Goal: Task Accomplishment & Management: Complete application form

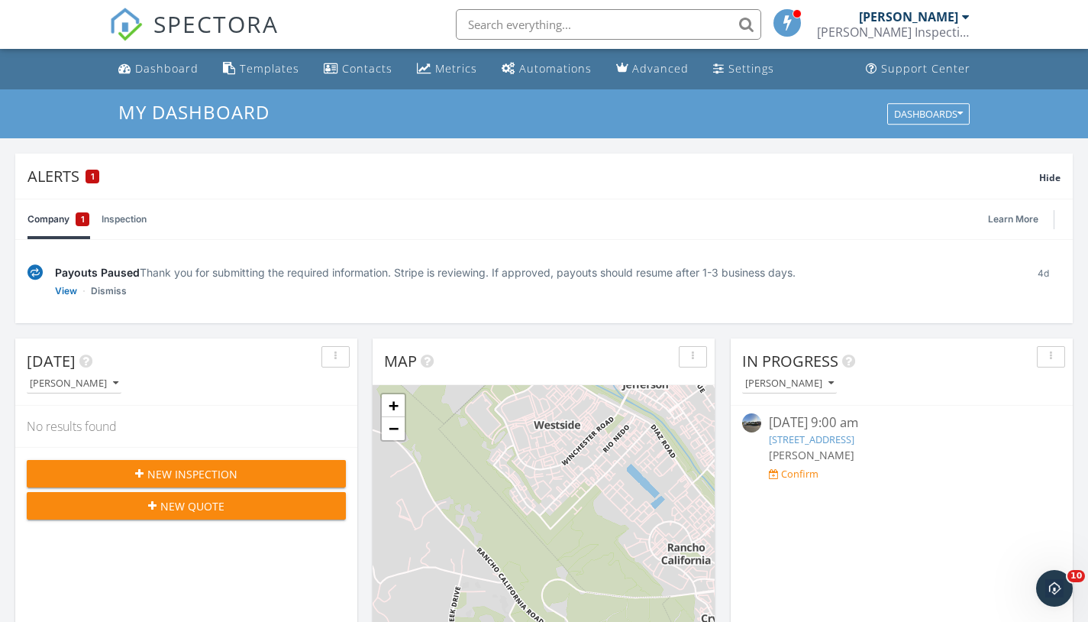
click at [191, 461] on button "New Inspection" at bounding box center [186, 473] width 319 height 27
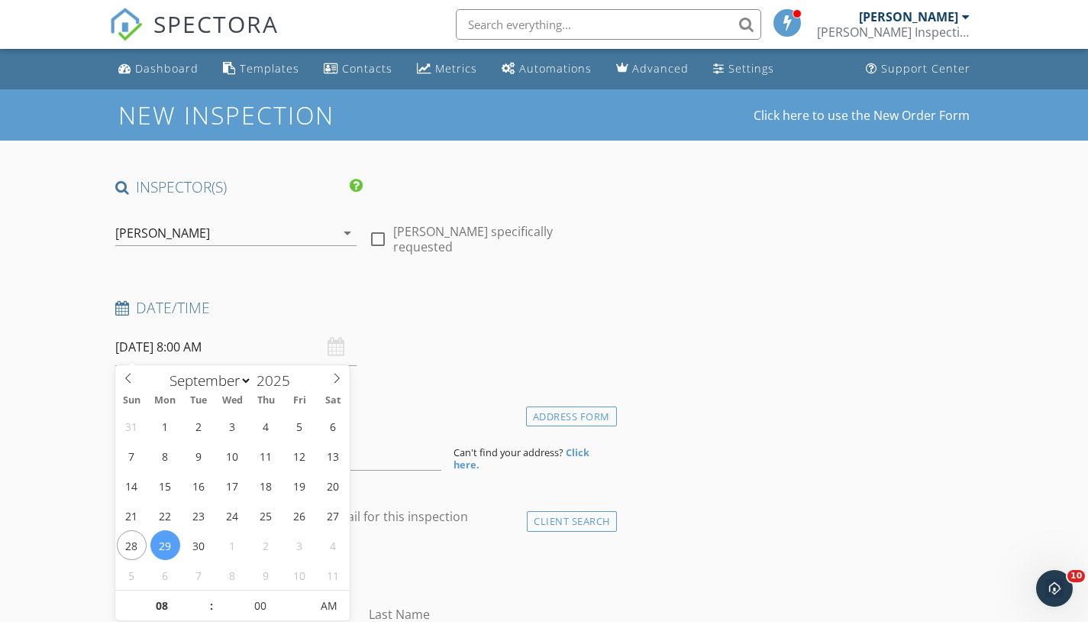
click at [202, 343] on input "[DATE] 8:00 AM" at bounding box center [236, 346] width 242 height 37
type input "09"
type input "[DATE] 9:00 AM"
click at [203, 592] on span at bounding box center [204, 597] width 11 height 15
type input "05"
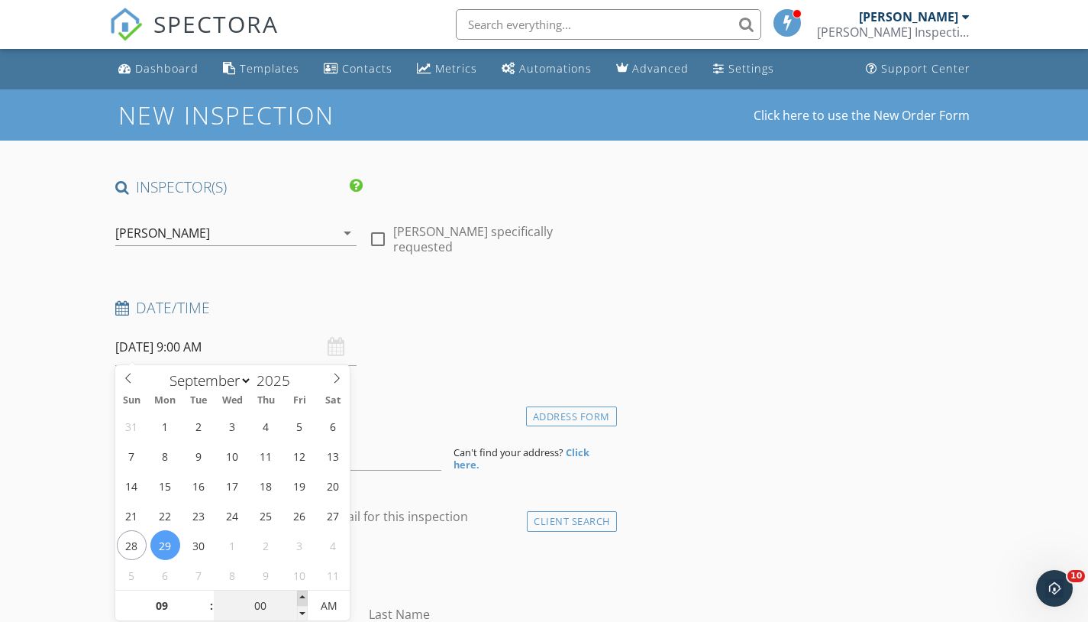
type input "09/29/2025 9:05 AM"
click at [301, 596] on span at bounding box center [302, 597] width 11 height 15
type input "10"
type input "09/29/2025 9:10 AM"
click at [301, 596] on span at bounding box center [302, 597] width 11 height 15
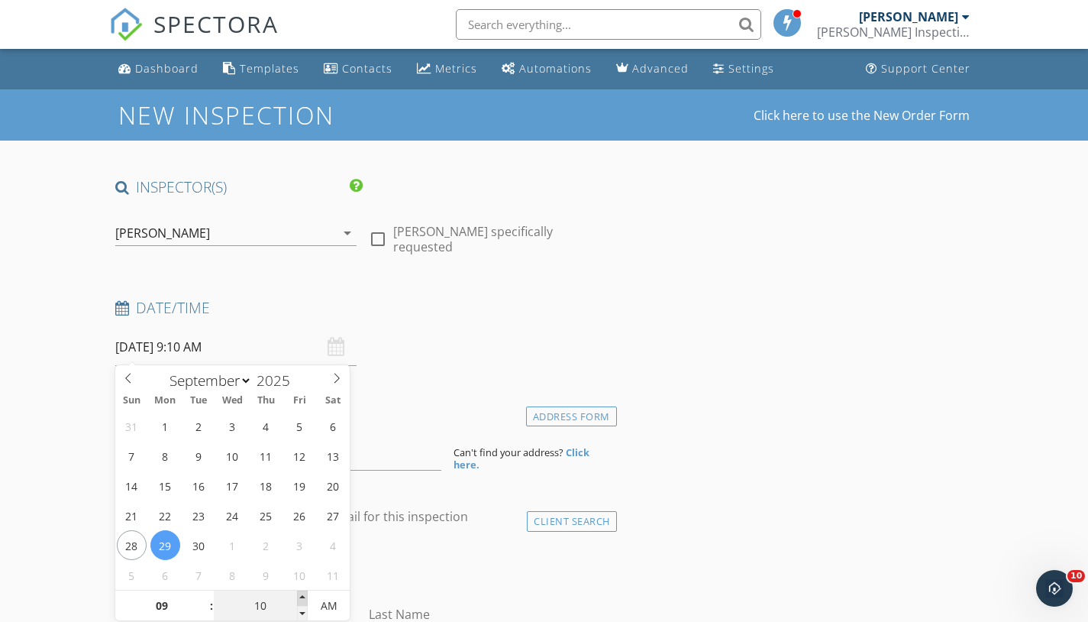
type input "15"
type input "09/29/2025 9:15 AM"
click at [301, 596] on span at bounding box center [302, 597] width 11 height 15
type input "20"
type input "09/29/2025 9:20 AM"
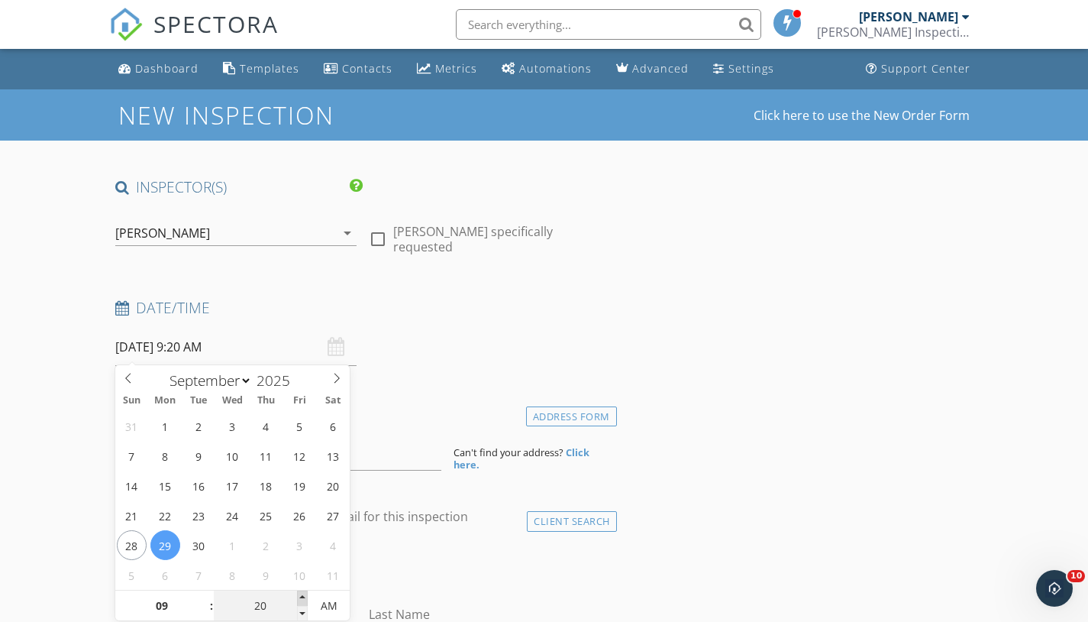
click at [301, 596] on span at bounding box center [302, 597] width 11 height 15
type input "25"
type input "09/29/2025 9:25 AM"
click at [301, 596] on span at bounding box center [302, 597] width 11 height 15
type input "30"
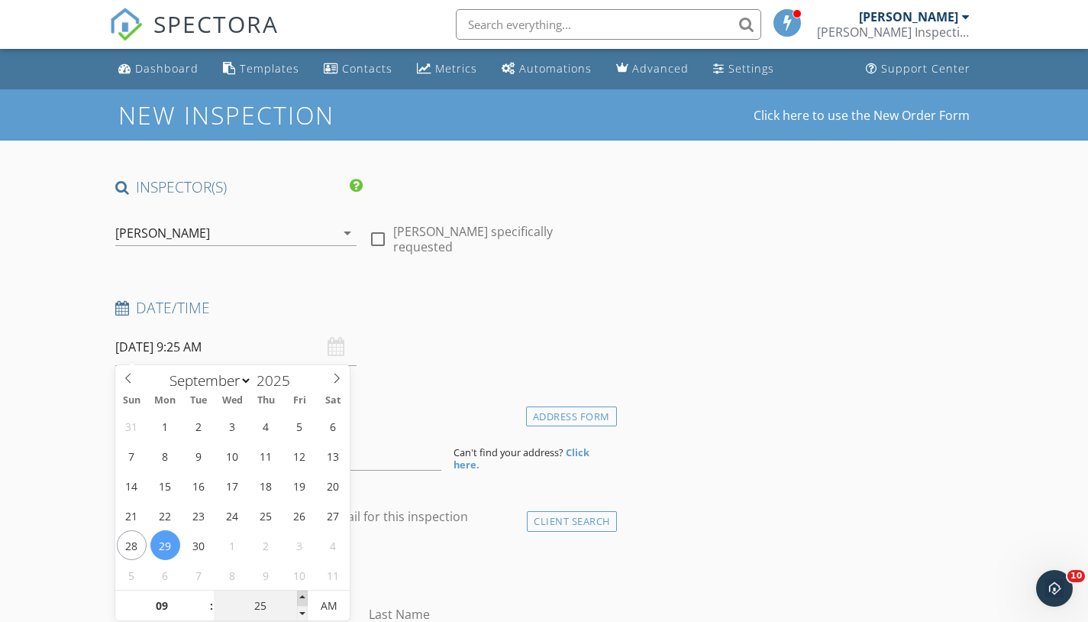
type input "09/29/2025 9:30 AM"
click at [301, 596] on span at bounding box center [302, 597] width 11 height 15
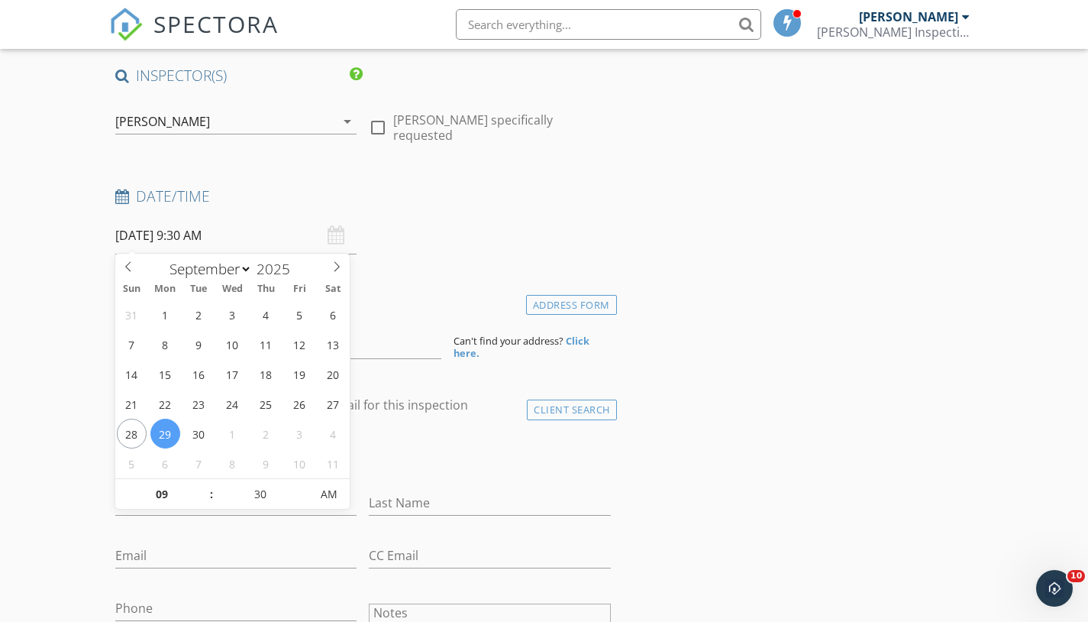
scroll to position [112, 0]
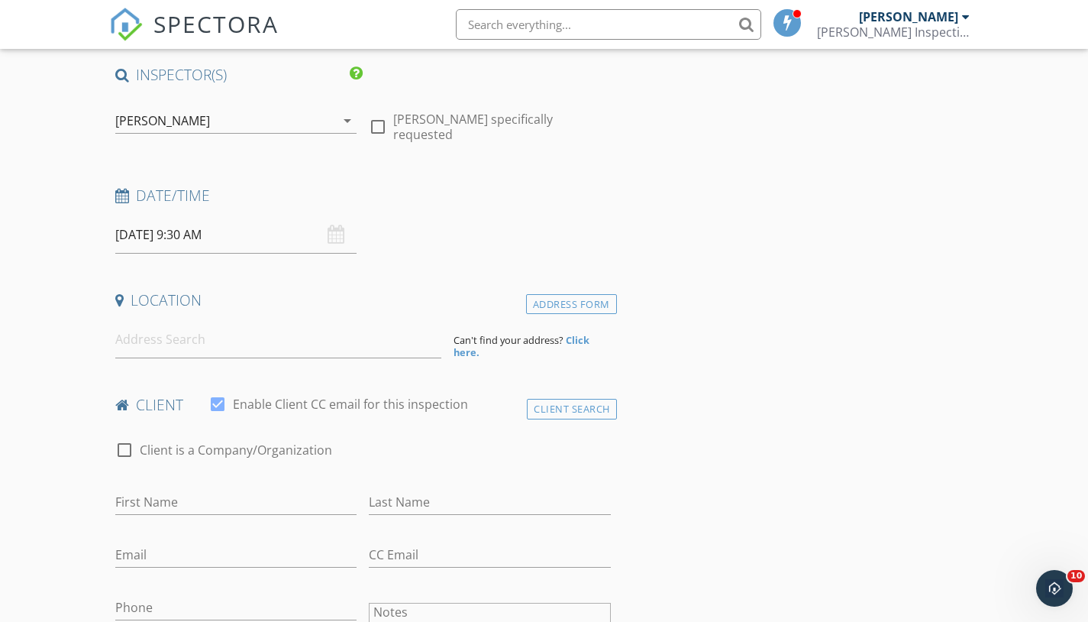
click at [438, 194] on h4 "Date/Time" at bounding box center [363, 196] width 496 height 20
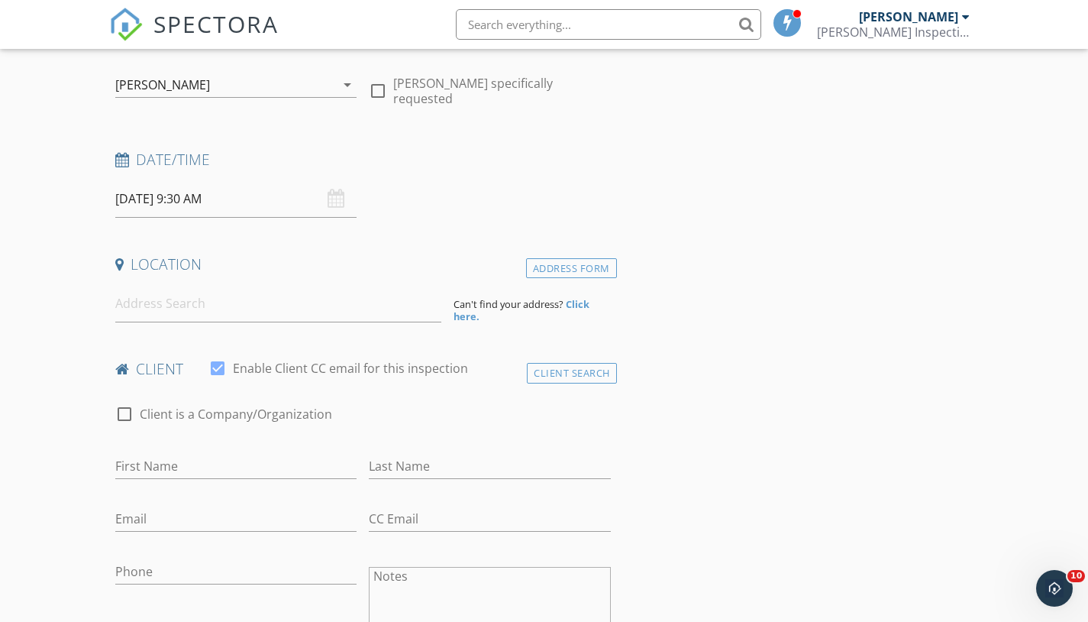
scroll to position [150, 0]
click at [547, 256] on div "Address Form" at bounding box center [571, 266] width 91 height 21
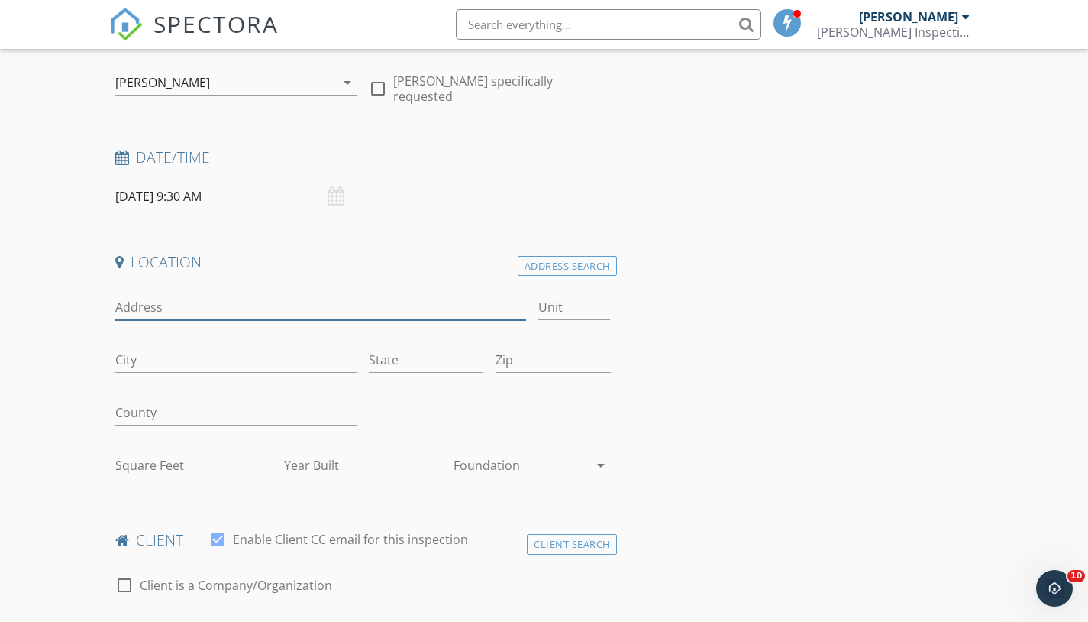
click at [136, 310] on input "Address" at bounding box center [320, 307] width 411 height 25
type input "31041 Bridle Way"
click at [127, 347] on input "City" at bounding box center [236, 359] width 242 height 25
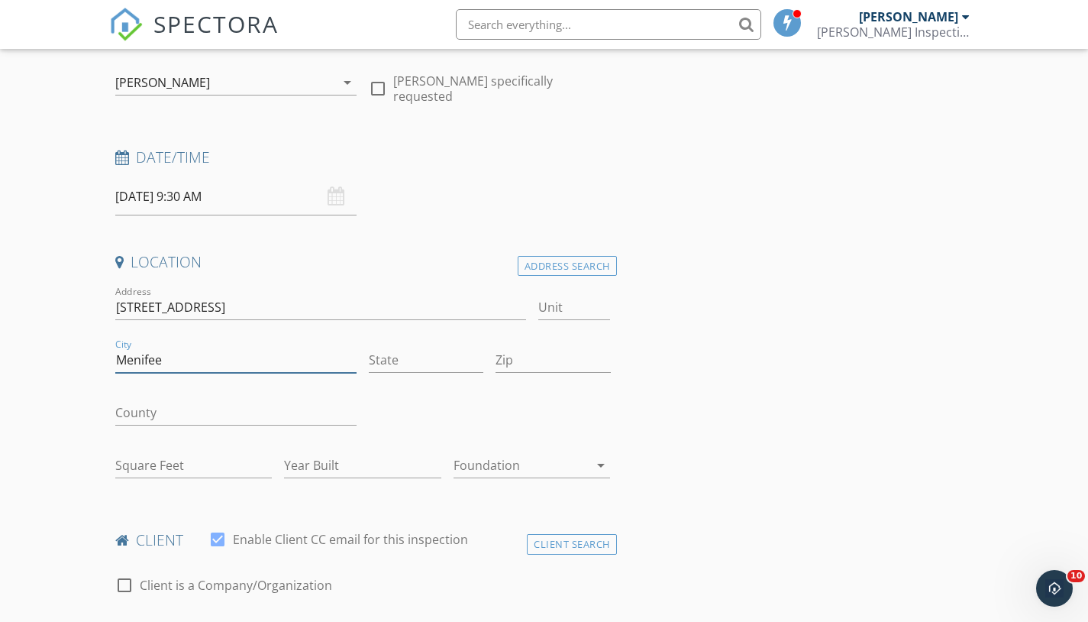
type input "Menifee"
click at [397, 360] on input "State" at bounding box center [426, 359] width 115 height 25
type input "c"
type input "CA"
click at [525, 363] on input "Zip" at bounding box center [553, 359] width 115 height 25
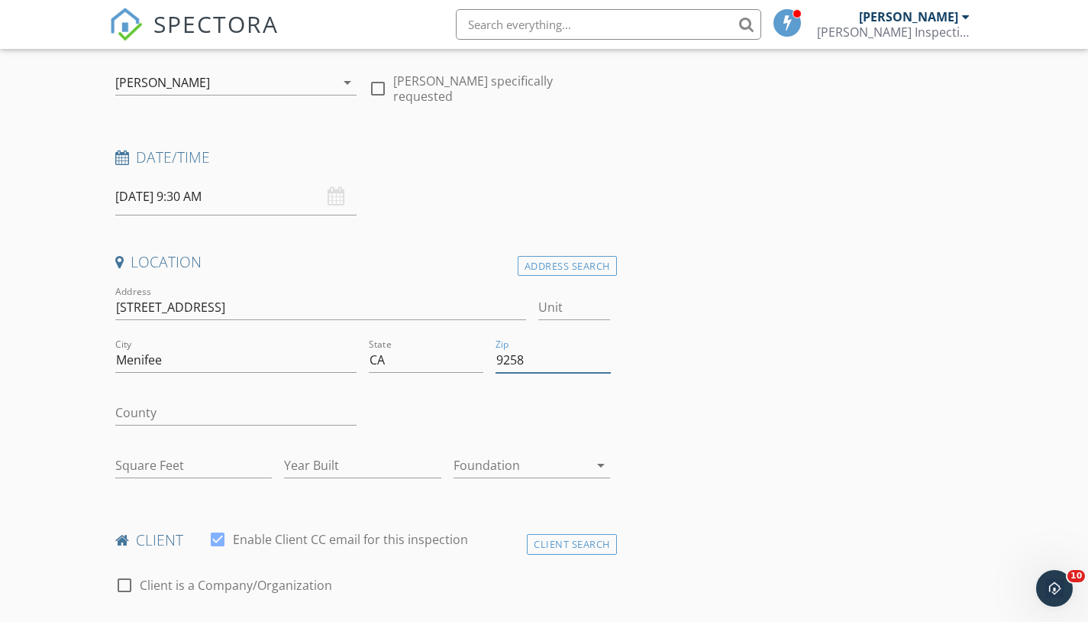
type input "92584"
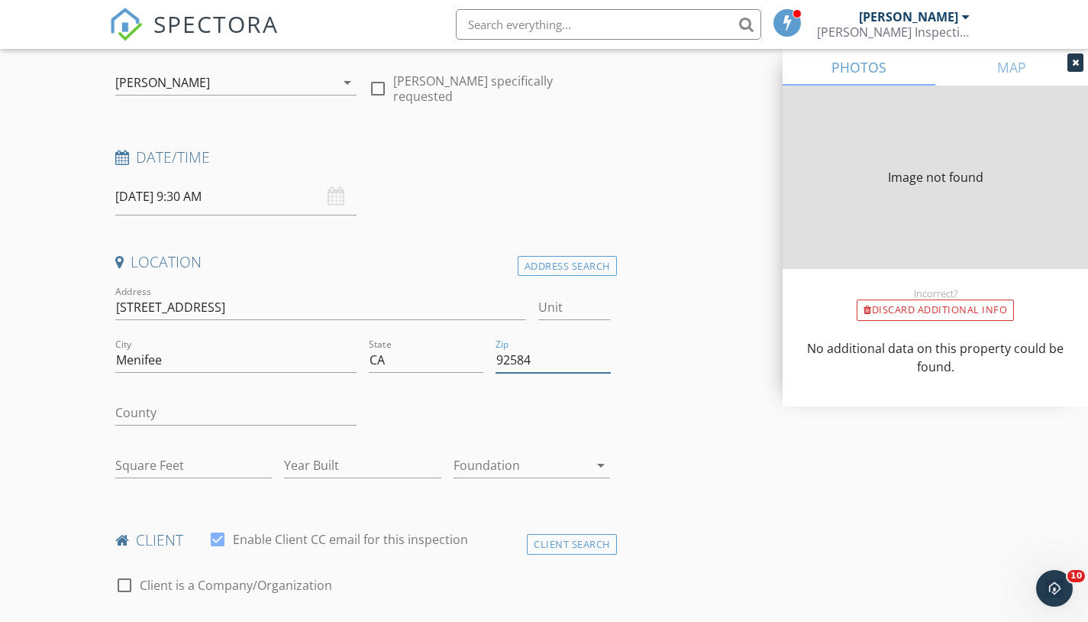
type input "3739"
type input "2019"
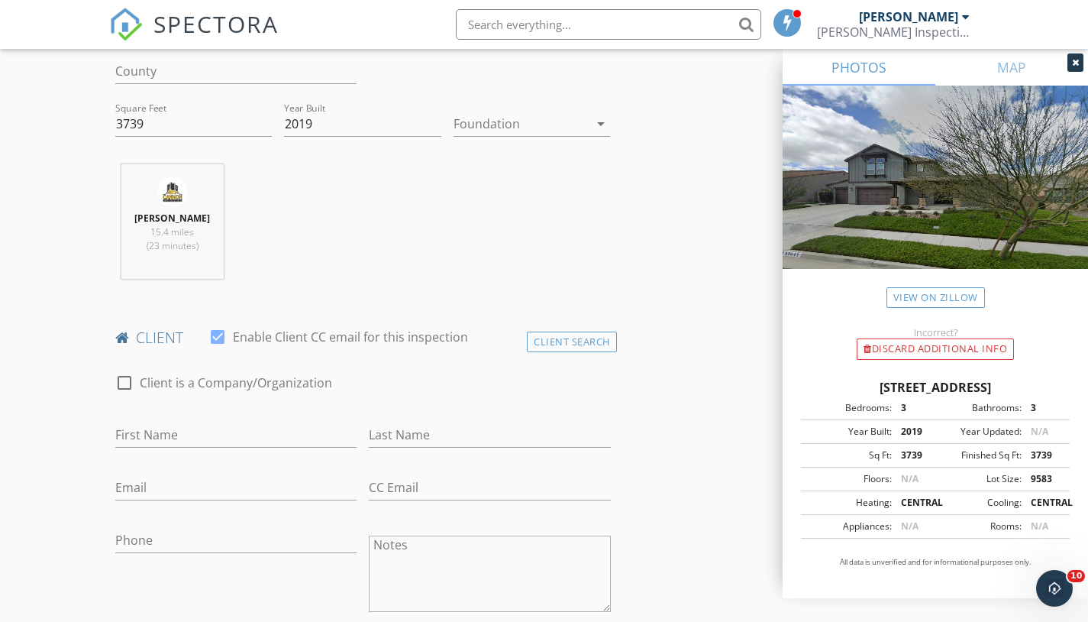
scroll to position [493, 0]
type input "92584"
type input "Jamar"
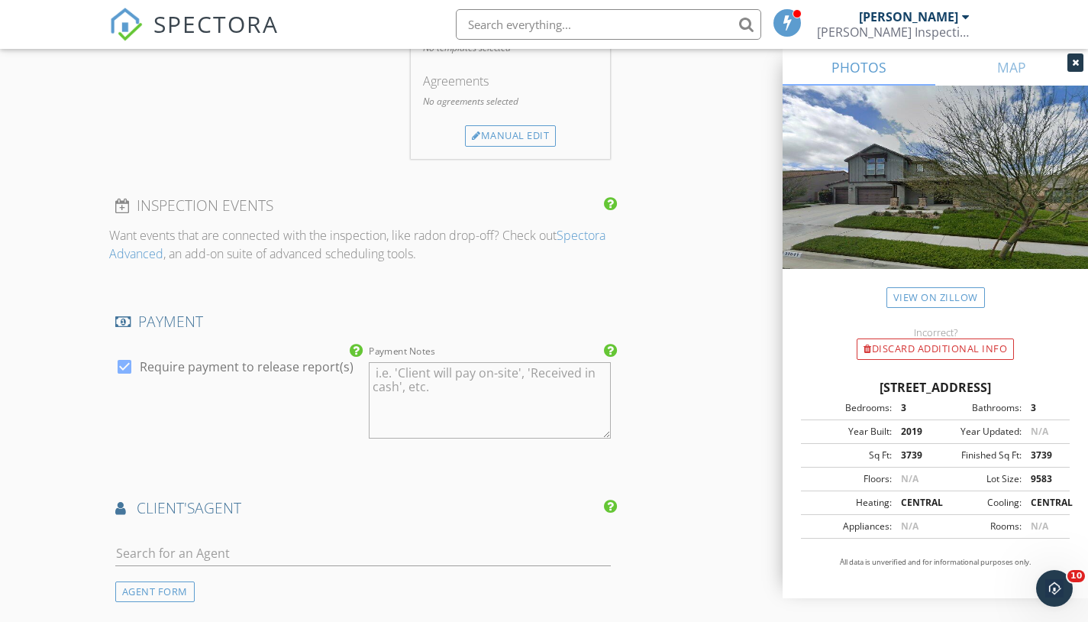
scroll to position [1244, 0]
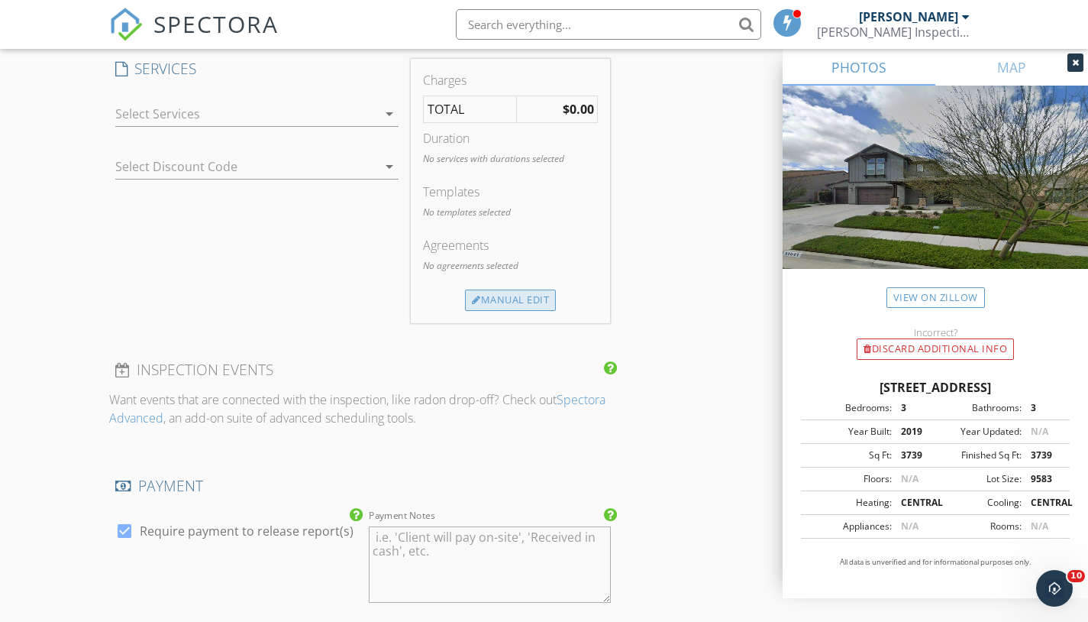
type input "714-385-7443"
click at [524, 297] on div "Manual Edit" at bounding box center [510, 299] width 91 height 21
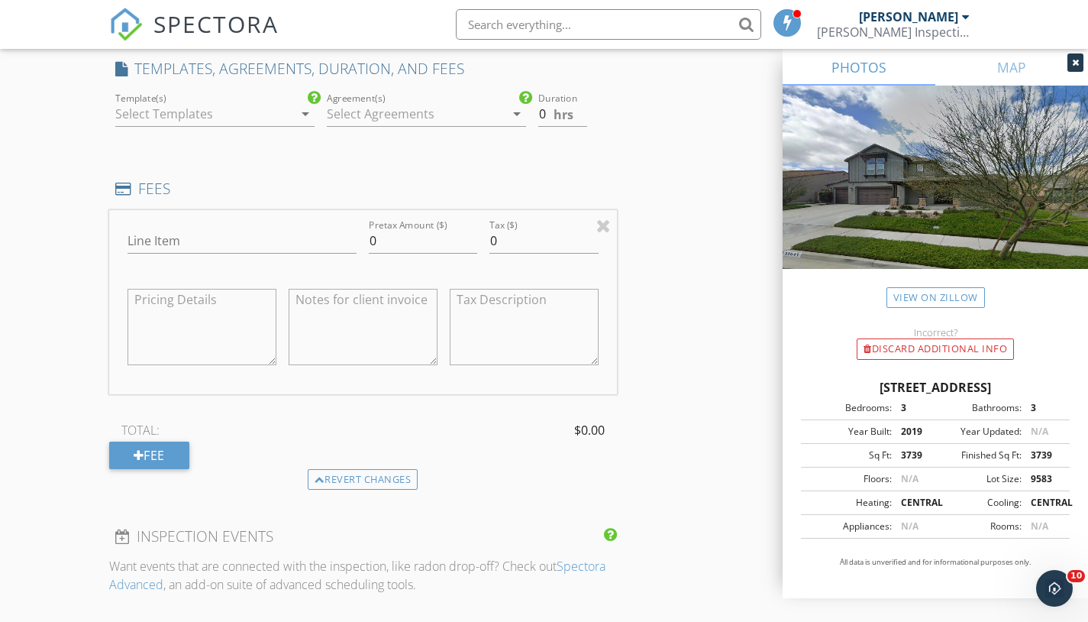
click at [305, 111] on icon "arrow_drop_down" at bounding box center [305, 114] width 18 height 18
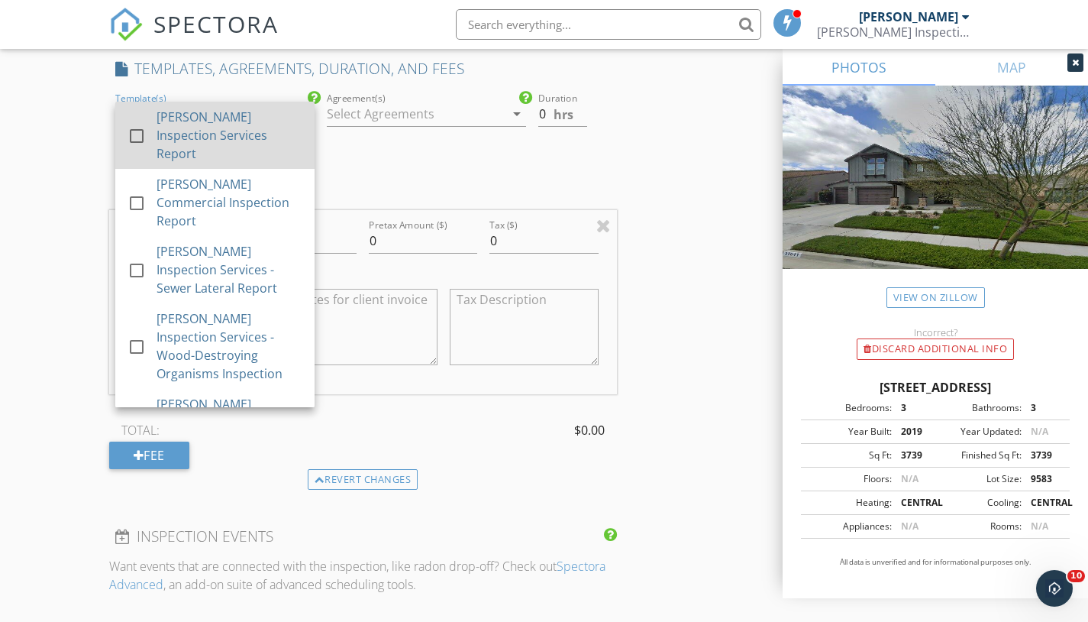
click at [138, 123] on div at bounding box center [137, 136] width 26 height 26
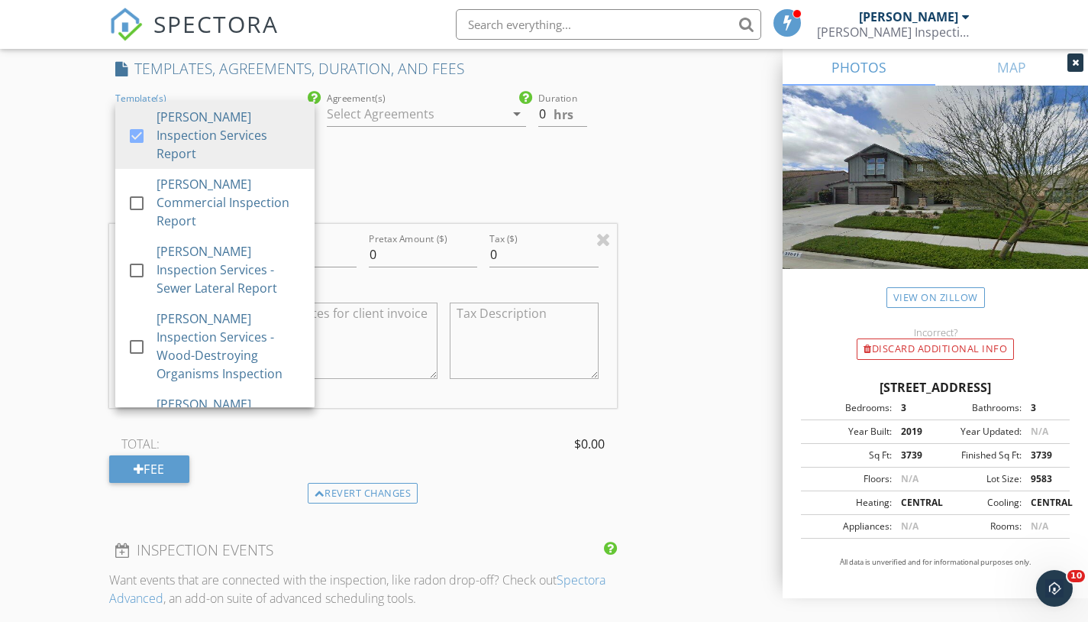
click at [511, 115] on icon "arrow_drop_down" at bounding box center [517, 114] width 18 height 18
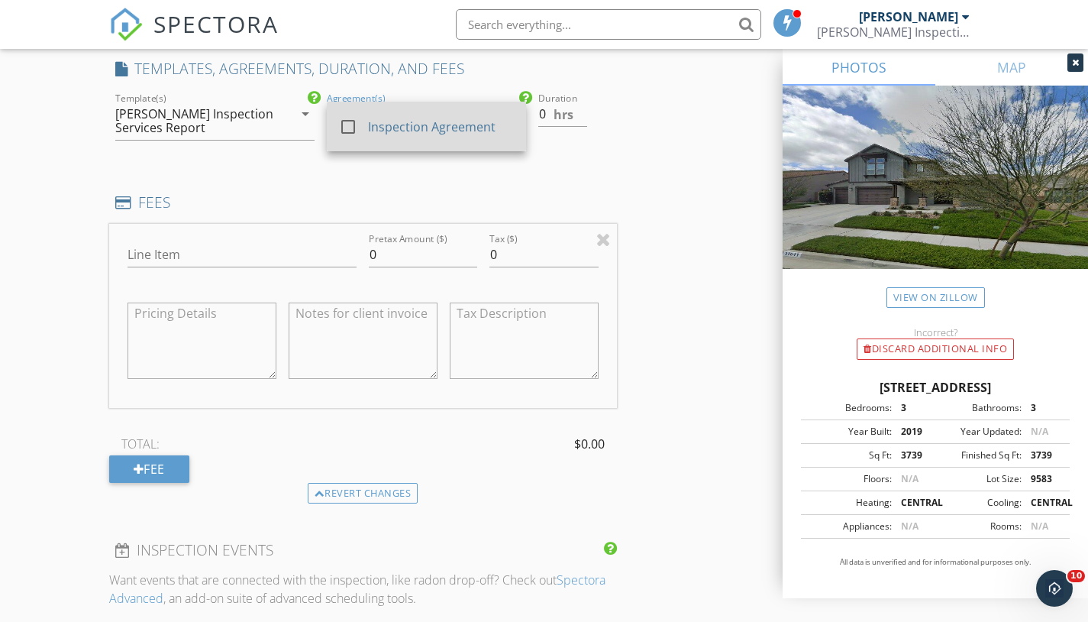
click at [354, 117] on div at bounding box center [348, 127] width 26 height 26
click at [579, 108] on input "0.5" at bounding box center [563, 114] width 50 height 25
click at [579, 108] on input "1" at bounding box center [563, 114] width 50 height 25
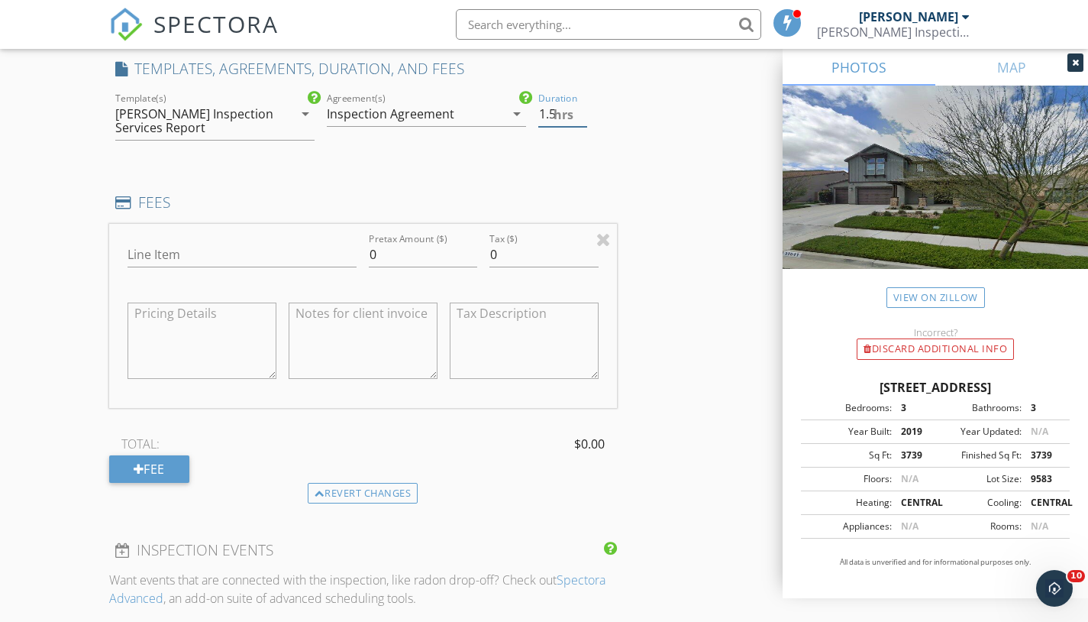
click at [579, 108] on input "1.5" at bounding box center [563, 114] width 50 height 25
click at [579, 108] on input "2" at bounding box center [563, 114] width 50 height 25
click at [579, 108] on input "2.5" at bounding box center [563, 114] width 50 height 25
type input "3"
click at [579, 108] on input "3" at bounding box center [563, 114] width 50 height 25
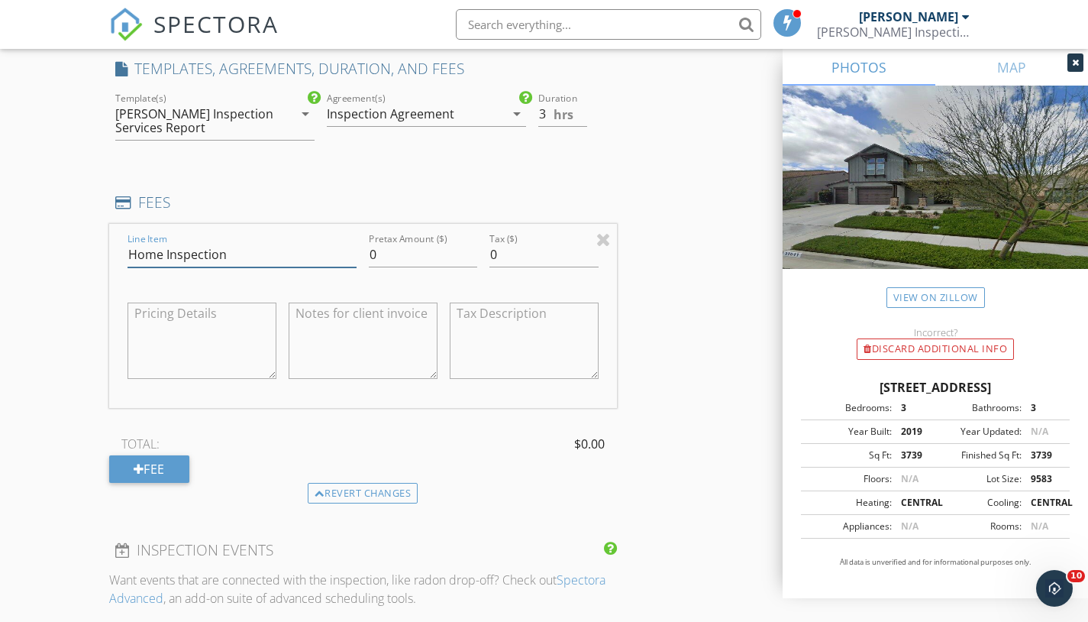
type input "Home Inspection"
click at [412, 253] on input "0" at bounding box center [423, 254] width 108 height 25
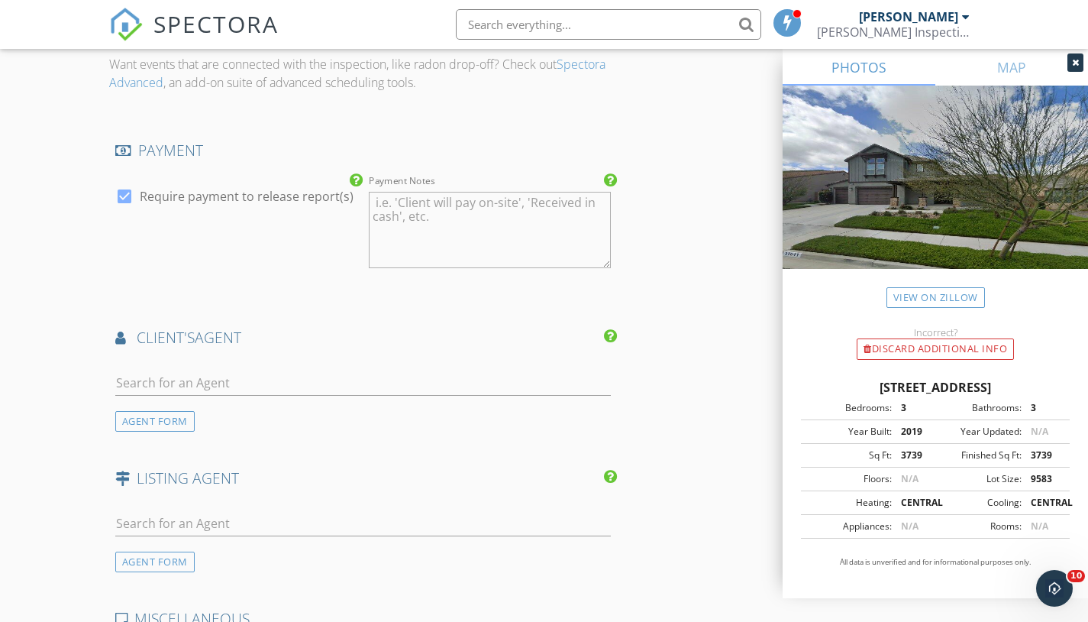
scroll to position [1781, 0]
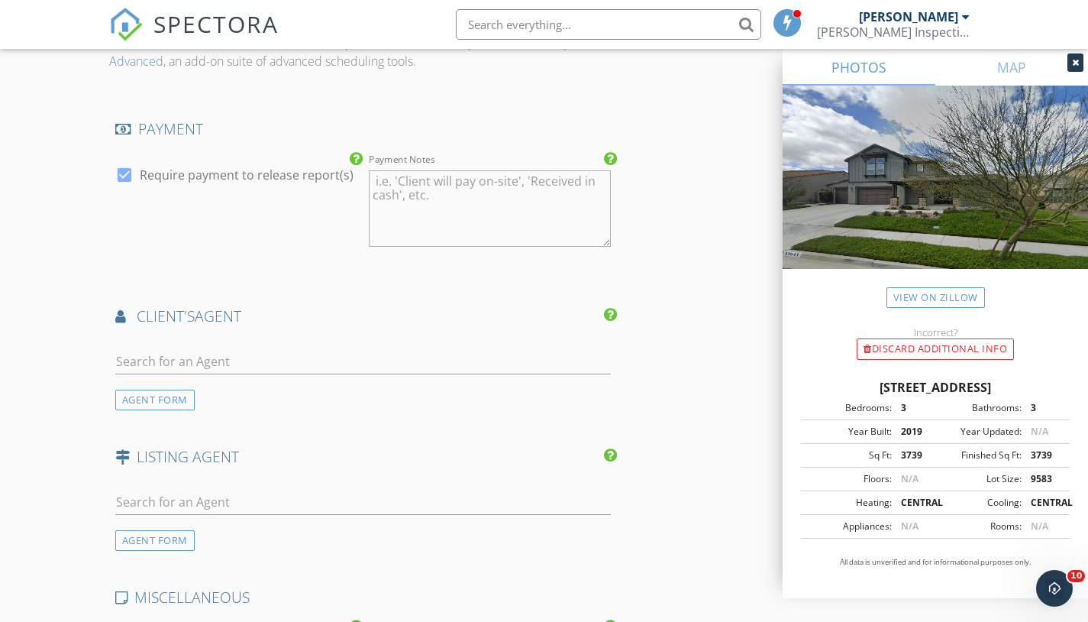
type input "650.00"
click at [195, 351] on input "text" at bounding box center [363, 361] width 496 height 25
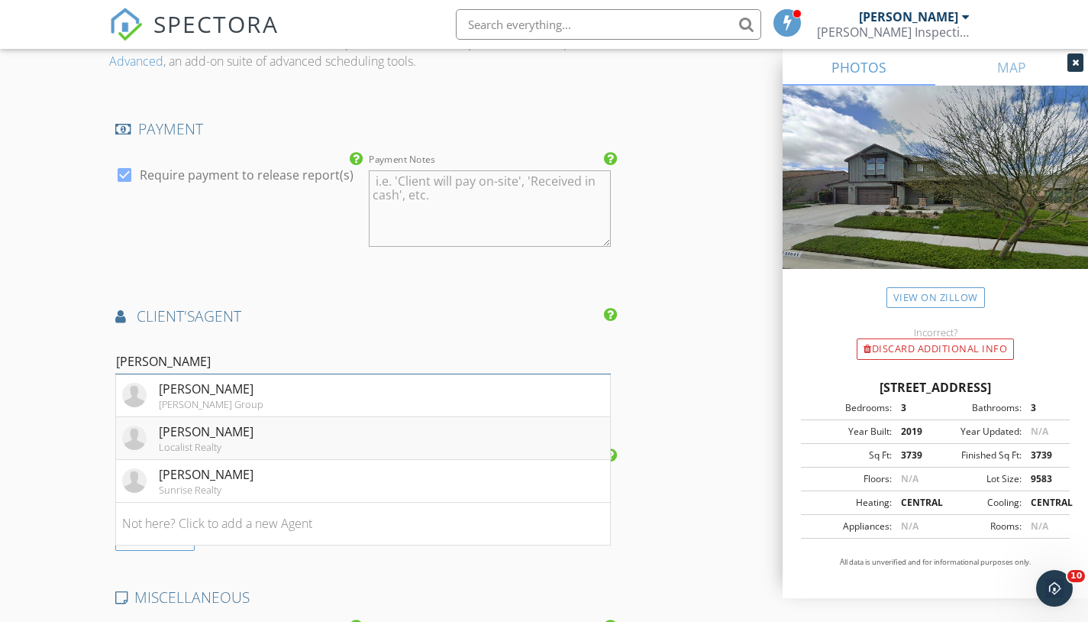
type input "Tom"
click at [218, 425] on div "Tom Bashe" at bounding box center [206, 431] width 95 height 18
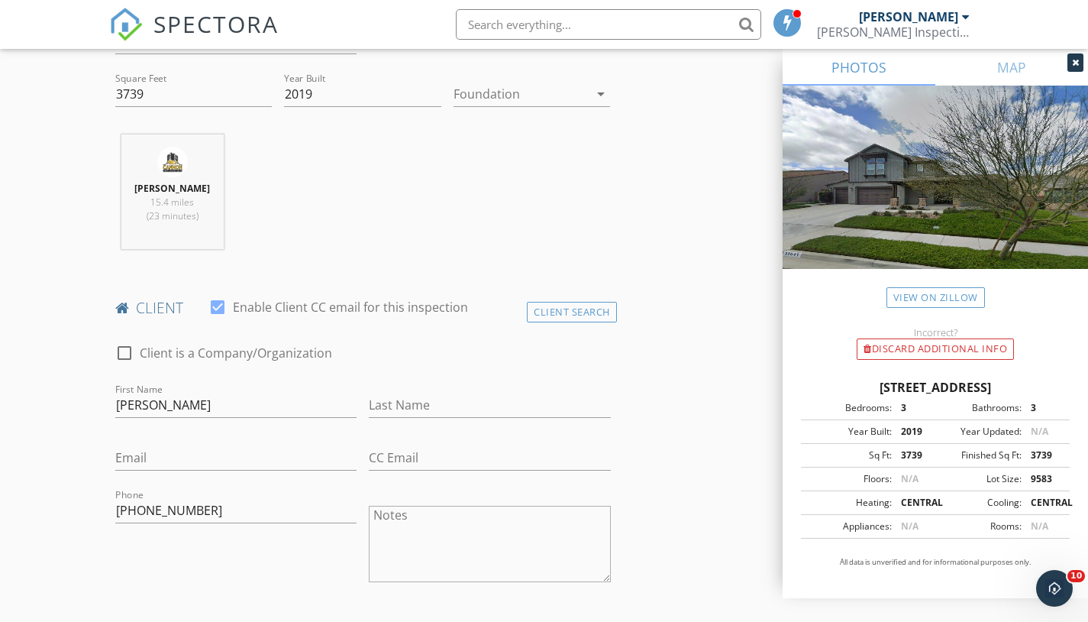
scroll to position [531, 0]
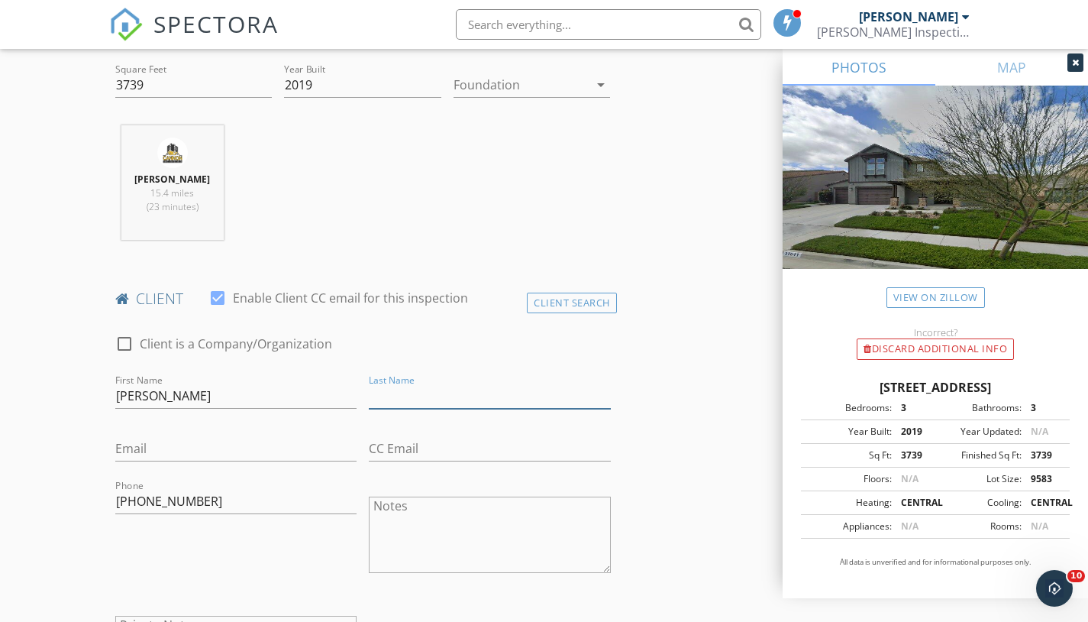
click at [402, 385] on input "Last Name" at bounding box center [490, 395] width 242 height 25
type input "James"
click at [134, 447] on input "Email" at bounding box center [236, 448] width 242 height 25
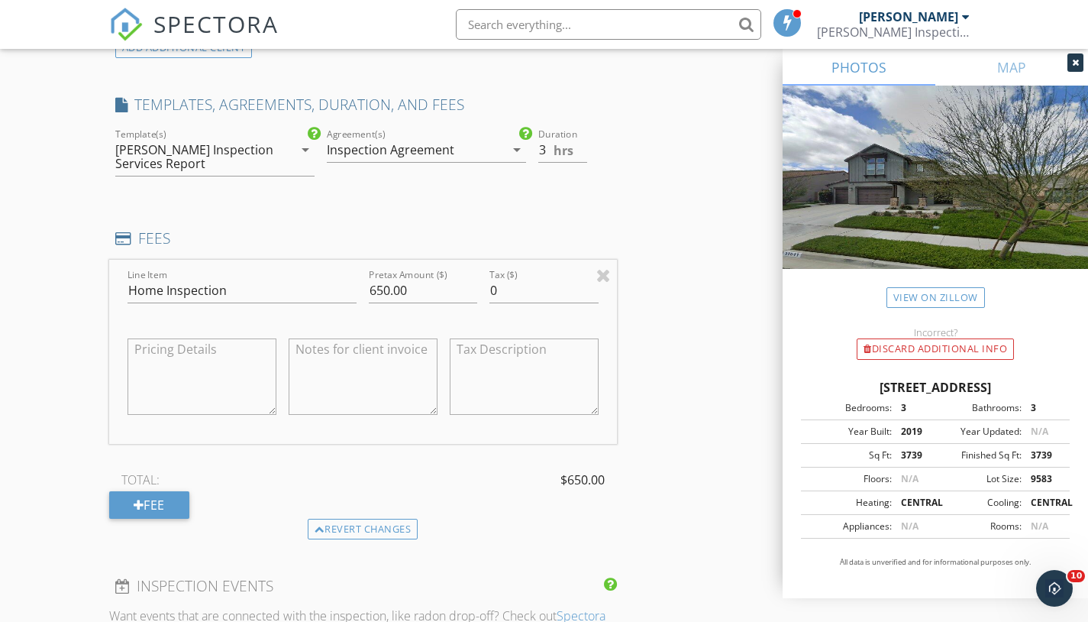
scroll to position [1214, 0]
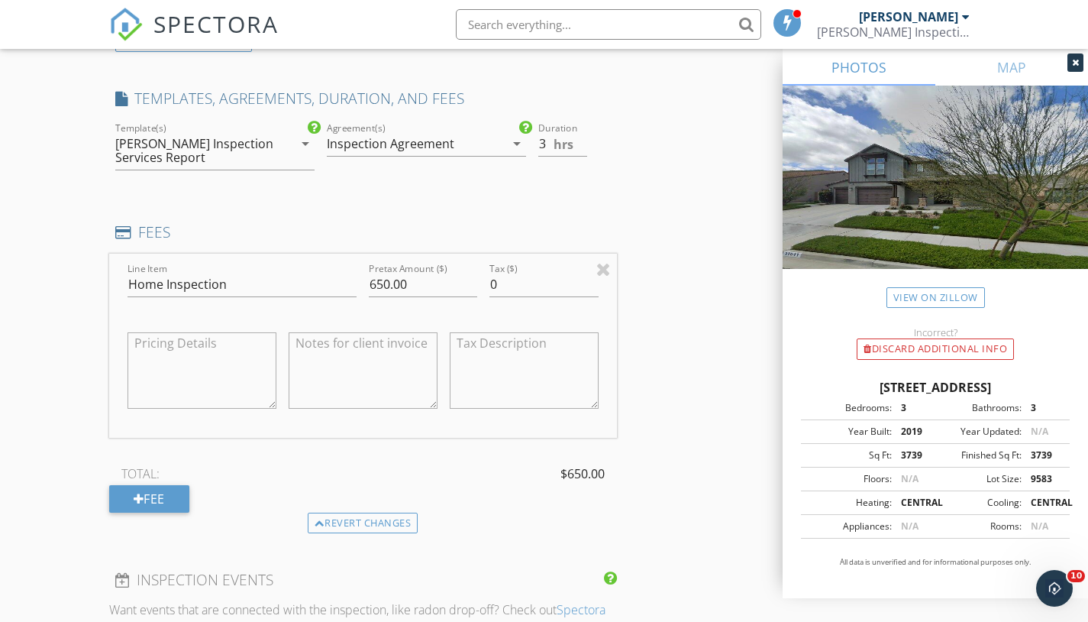
type input "jamarjames@gmail.com"
click at [389, 283] on input "650.00" at bounding box center [423, 284] width 108 height 25
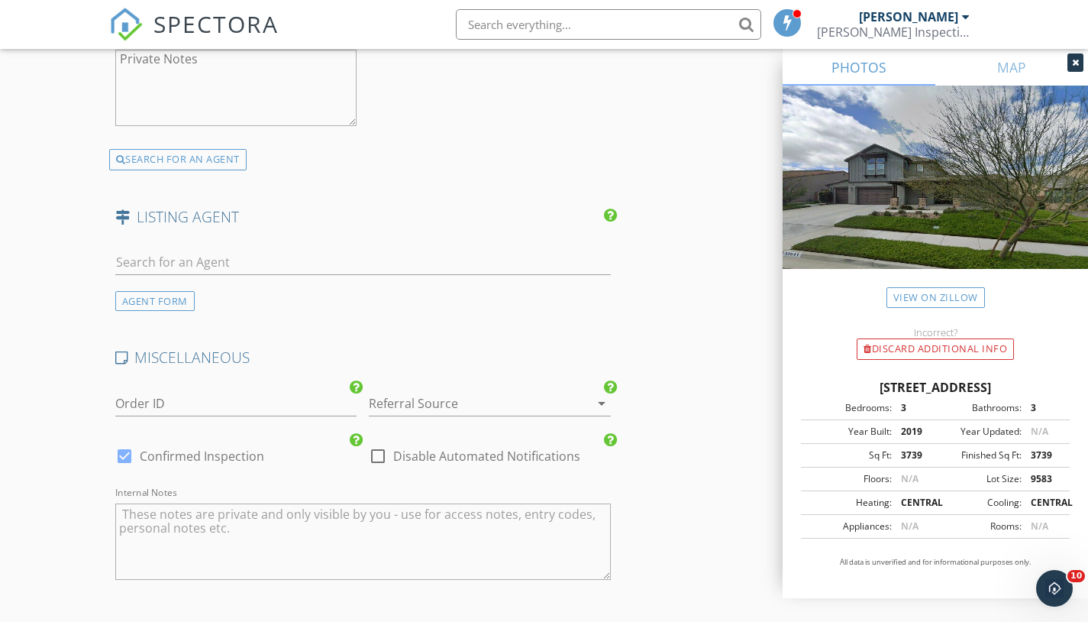
scroll to position [2615, 0]
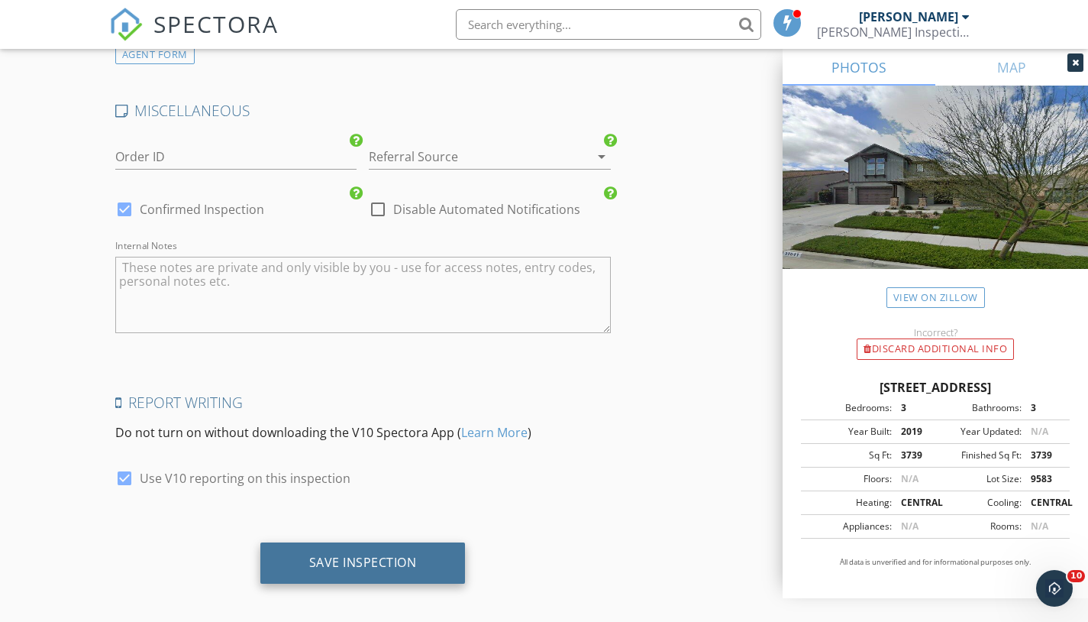
type input "625.00"
click at [358, 554] on div "Save Inspection" at bounding box center [363, 561] width 108 height 15
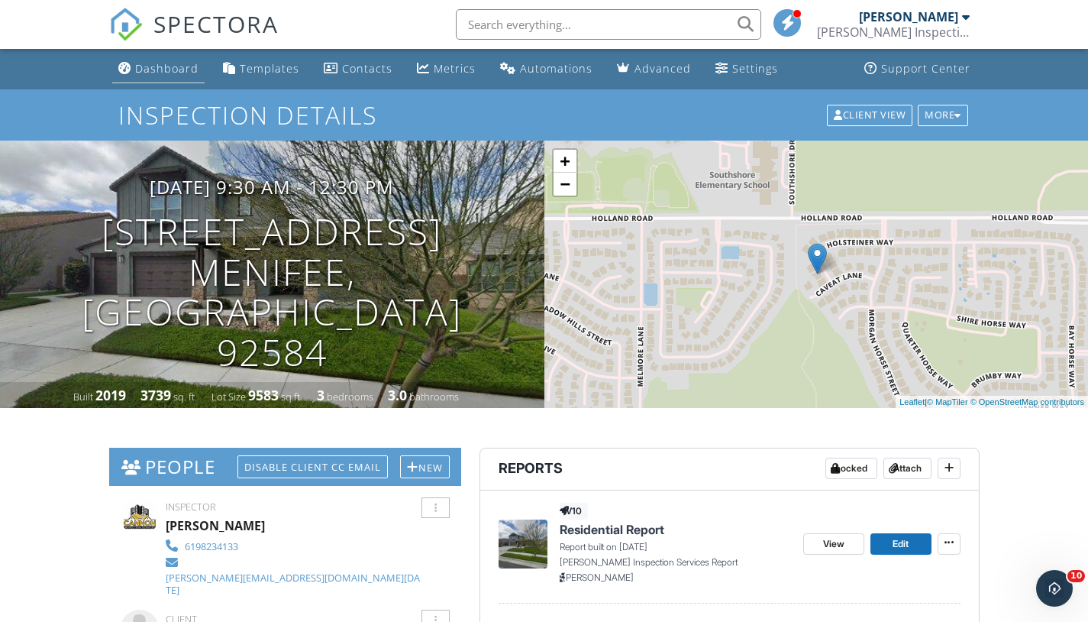
click at [166, 69] on div "Dashboard" at bounding box center [166, 68] width 63 height 15
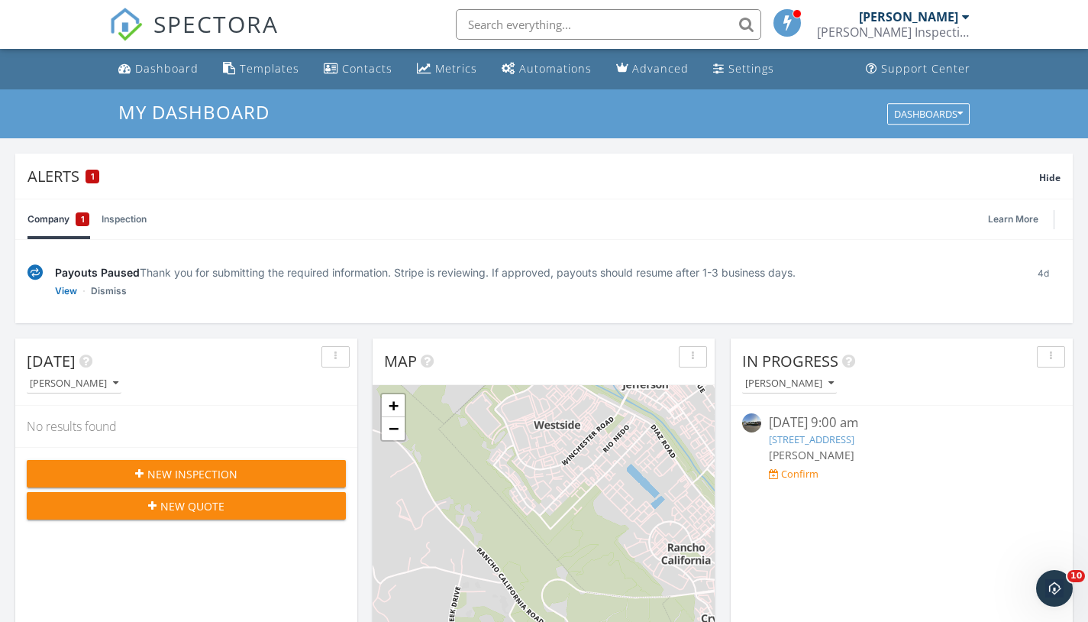
click at [185, 470] on span "New Inspection" at bounding box center [192, 474] width 90 height 16
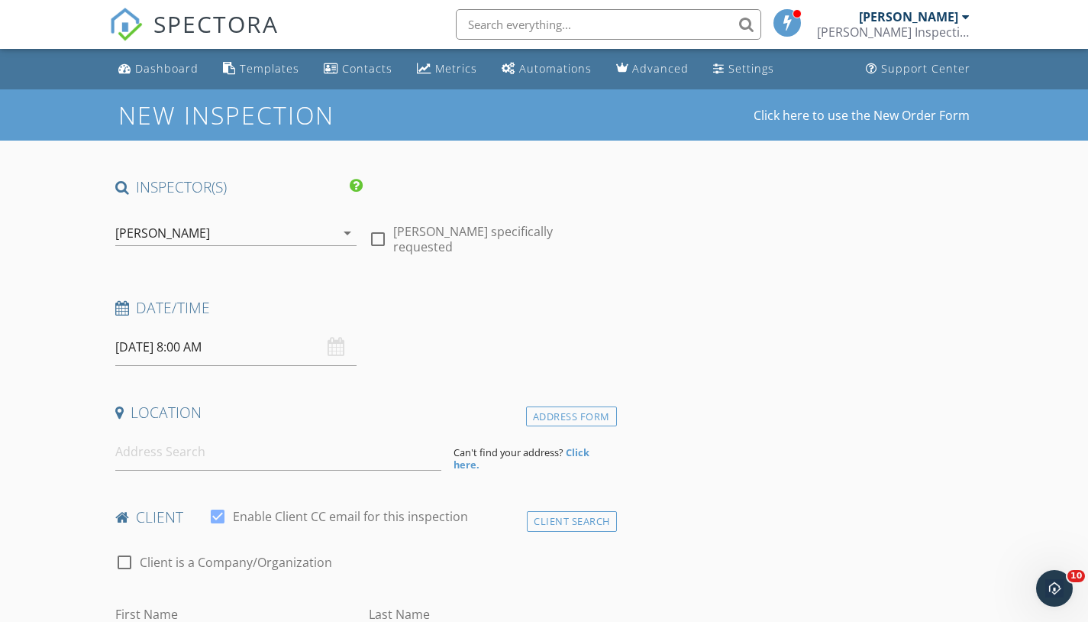
click at [217, 347] on input "[DATE] 8:00 AM" at bounding box center [236, 346] width 242 height 37
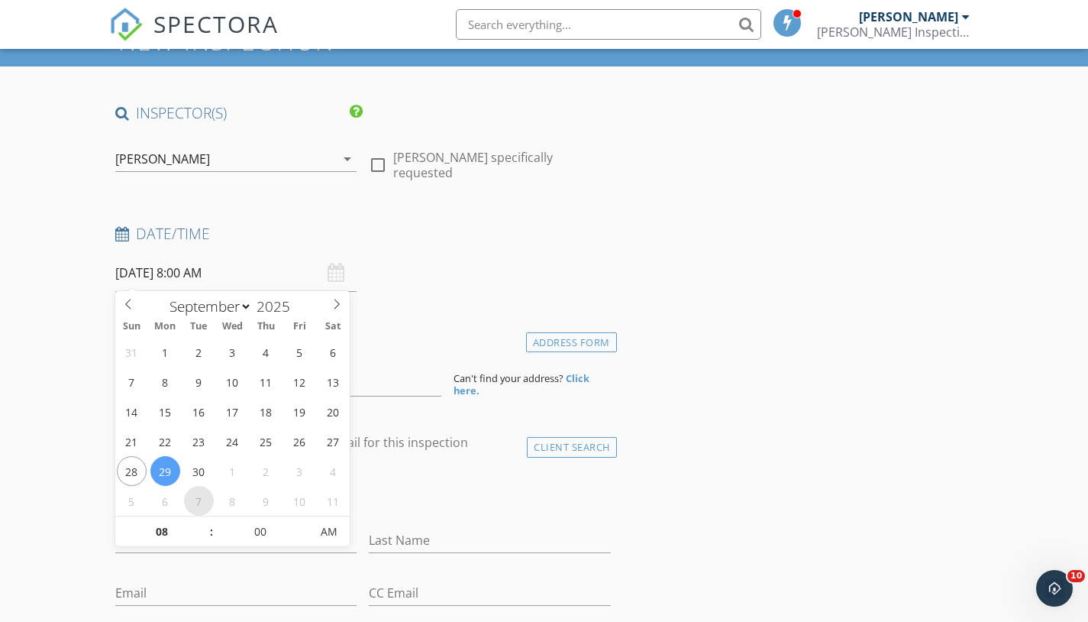
scroll to position [82, 0]
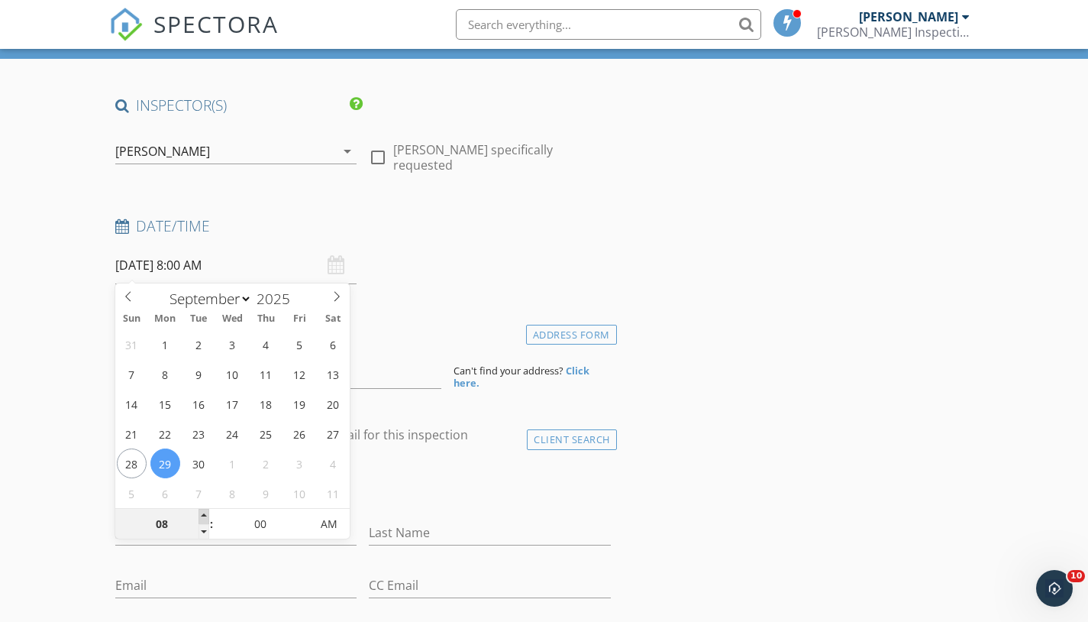
type input "09"
type input "[DATE] 9:00 AM"
click at [201, 512] on span at bounding box center [204, 516] width 11 height 15
type input "10"
type input "09/29/2025 10:00 AM"
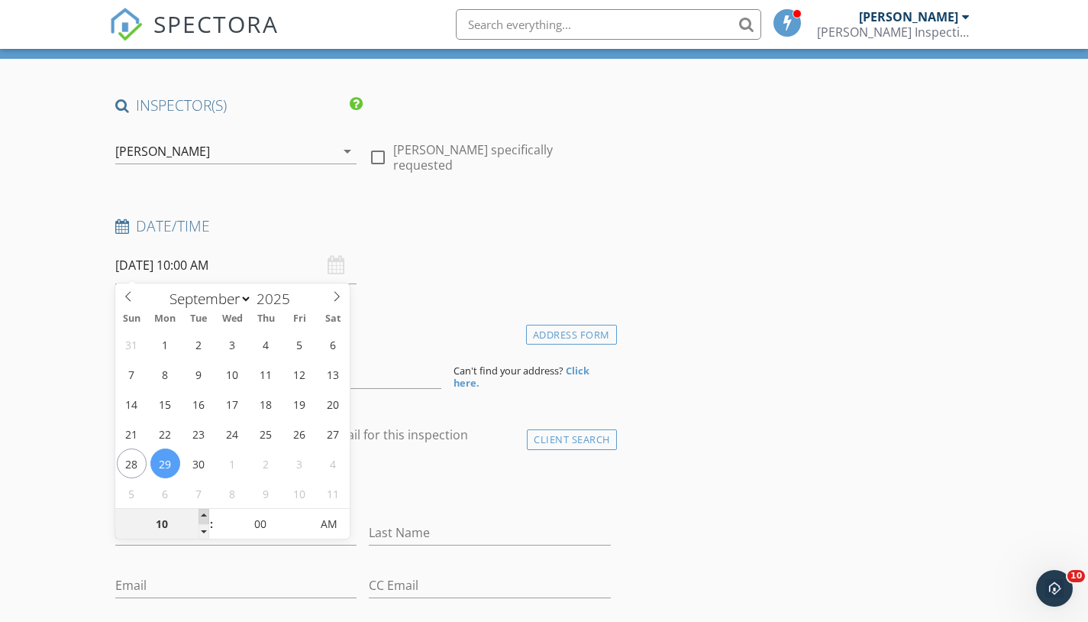
click at [201, 512] on span at bounding box center [204, 516] width 11 height 15
type input "11"
type input "09/29/2025 11:00 AM"
click at [201, 512] on span at bounding box center [204, 516] width 11 height 15
type input "12"
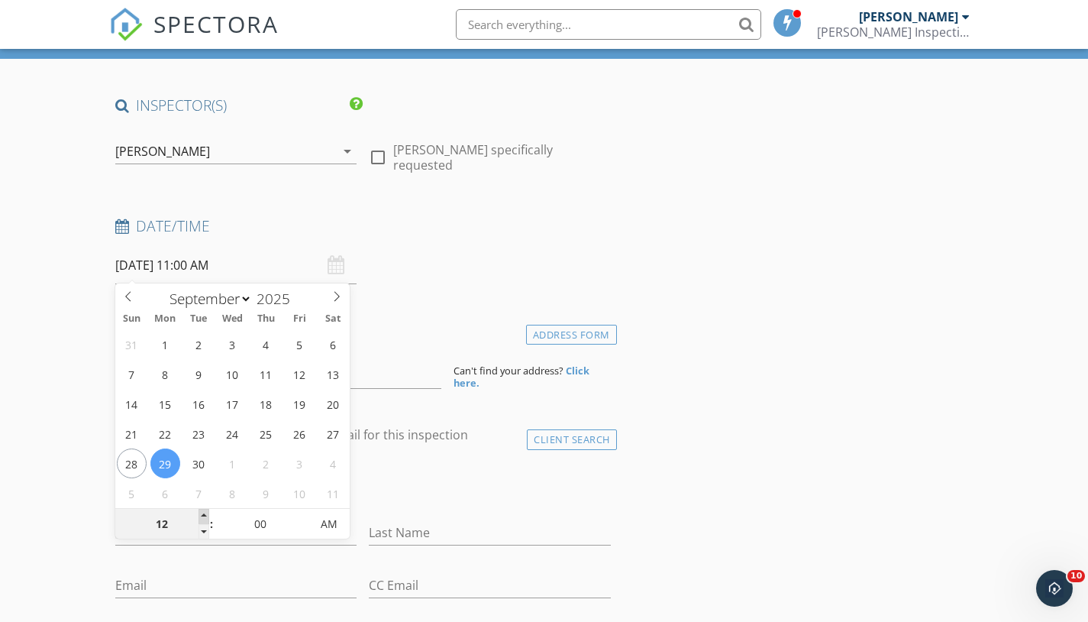
type input "09/29/2025 12:00 PM"
click at [201, 512] on span at bounding box center [204, 516] width 11 height 15
type input "01"
type input "09/29/2025 1:00 PM"
click at [201, 512] on span at bounding box center [204, 516] width 11 height 15
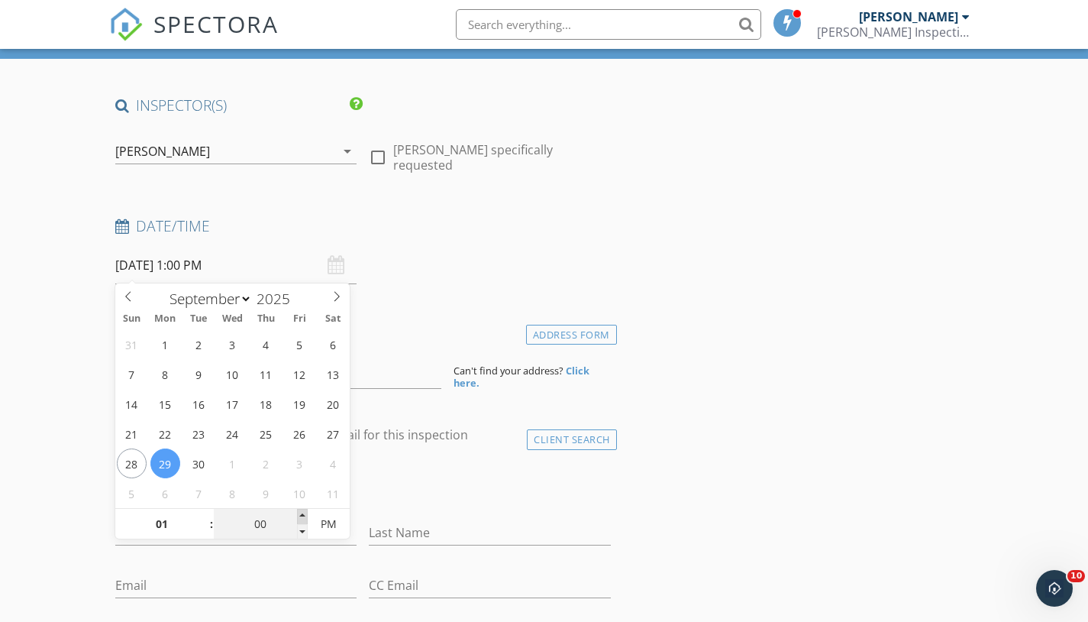
type input "05"
type input "09/29/2025 1:05 PM"
click at [300, 511] on span at bounding box center [302, 516] width 11 height 15
type input "10"
type input "09/29/2025 1:10 PM"
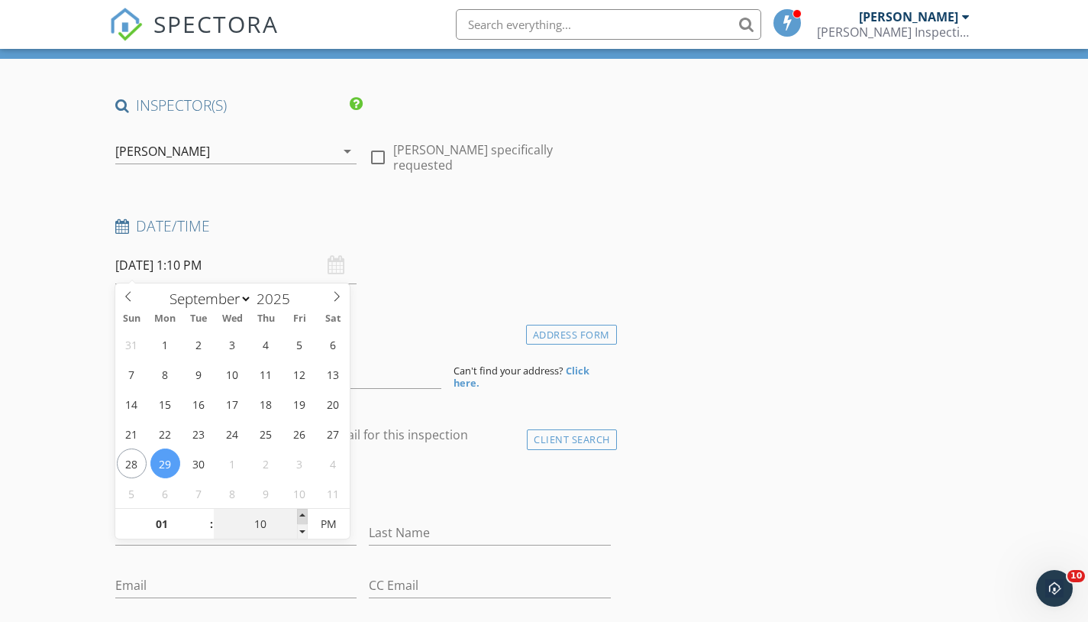
click at [300, 511] on span at bounding box center [302, 516] width 11 height 15
type input "15"
type input "09/29/2025 1:15 PM"
click at [300, 511] on span at bounding box center [302, 516] width 11 height 15
type input "20"
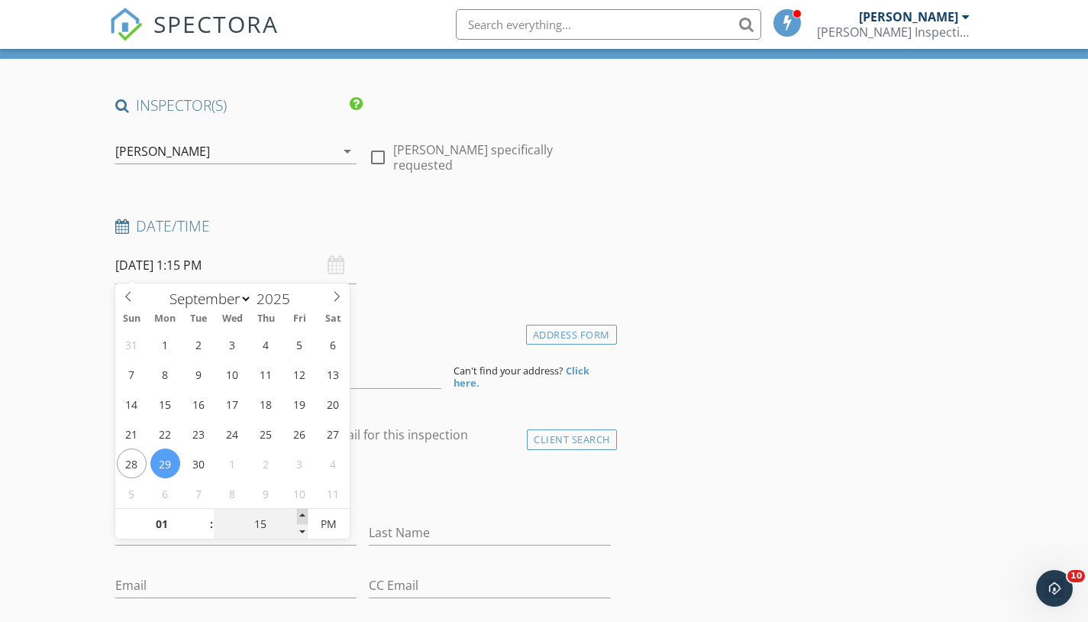
type input "09/29/2025 1:20 PM"
click at [300, 511] on span at bounding box center [302, 516] width 11 height 15
type input "25"
type input "09/29/2025 1:25 PM"
click at [300, 511] on span at bounding box center [302, 516] width 11 height 15
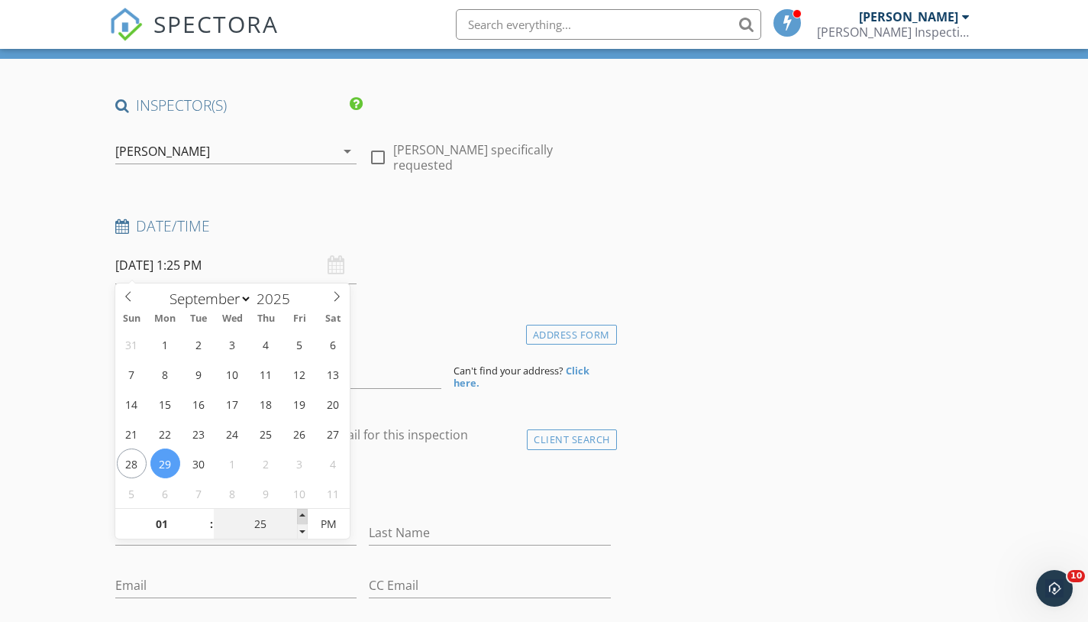
type input "30"
type input "09/29/2025 1:30 PM"
click at [300, 511] on span at bounding box center [302, 516] width 11 height 15
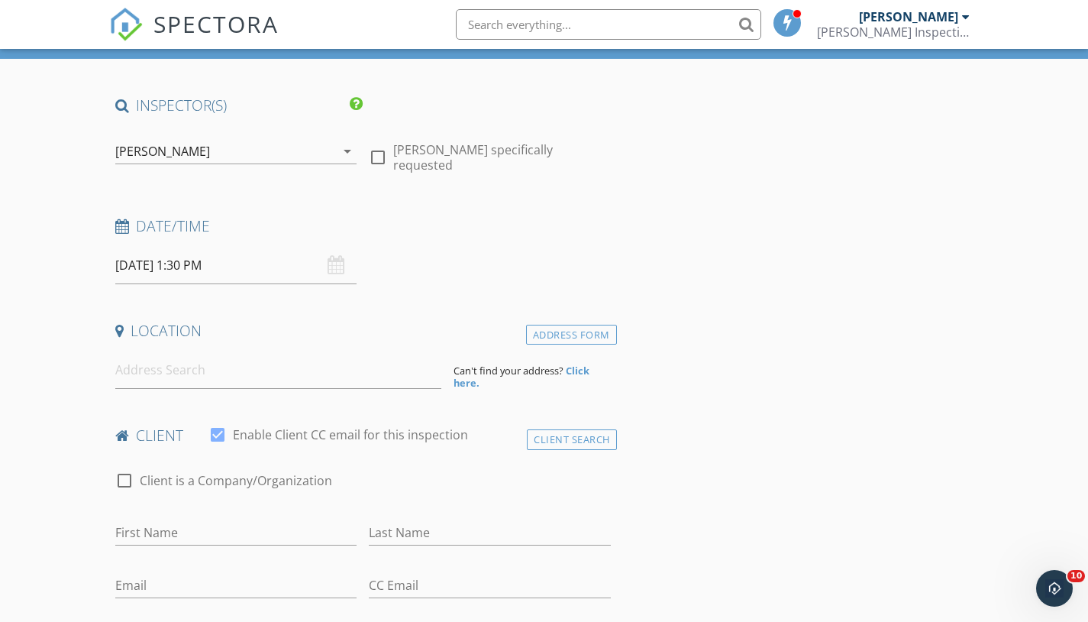
click at [590, 334] on div "Address Form" at bounding box center [571, 335] width 91 height 21
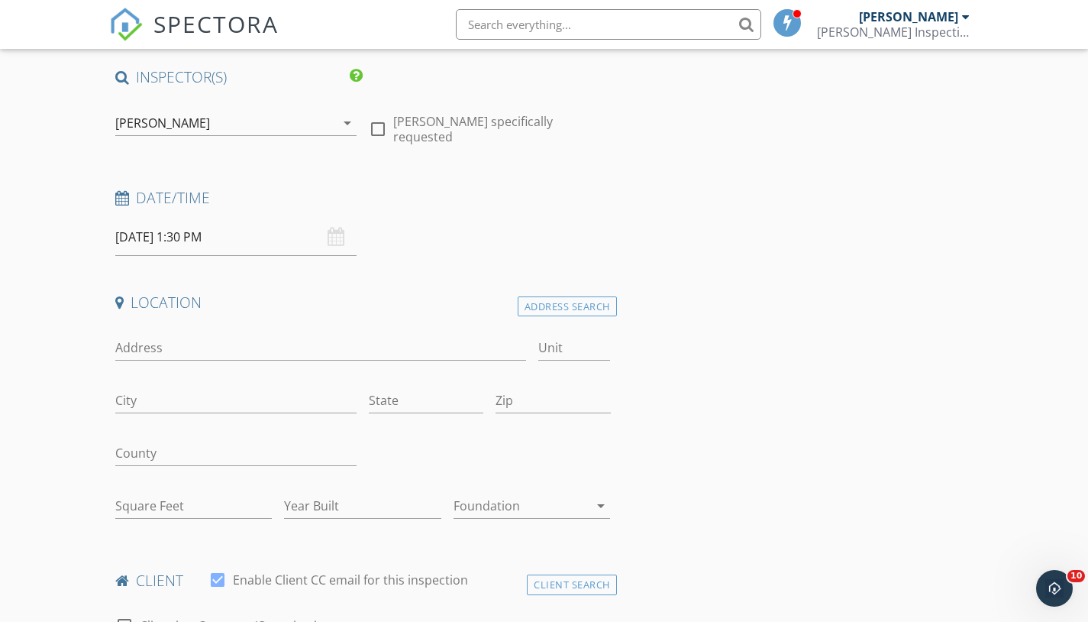
scroll to position [114, 0]
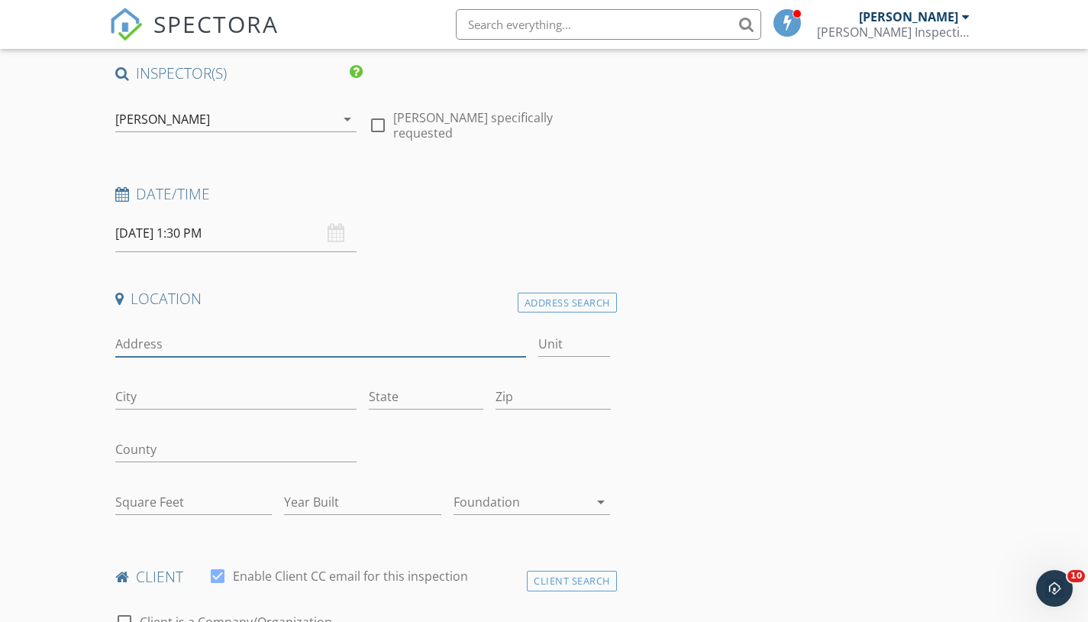
click at [143, 338] on input "Address" at bounding box center [320, 343] width 411 height 25
type input "40599 La Salee Place"
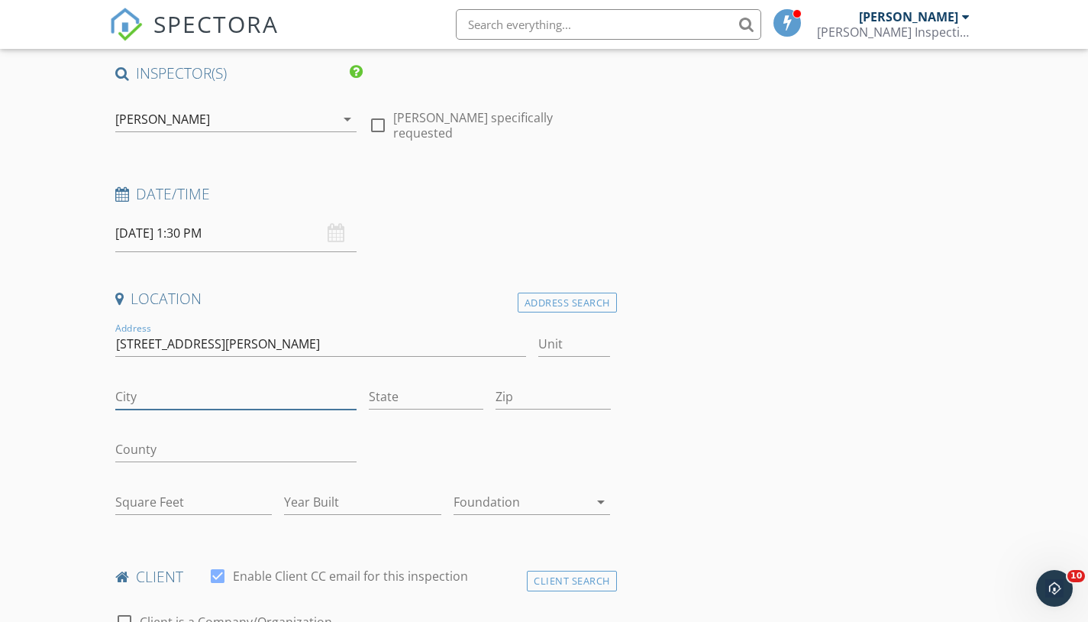
click at [142, 393] on input "City" at bounding box center [236, 396] width 242 height 25
click at [141, 396] on input "Murieta" at bounding box center [236, 396] width 242 height 25
type input "Murrieta"
click at [409, 396] on input "State" at bounding box center [426, 396] width 115 height 25
click at [409, 396] on input "C" at bounding box center [426, 396] width 115 height 25
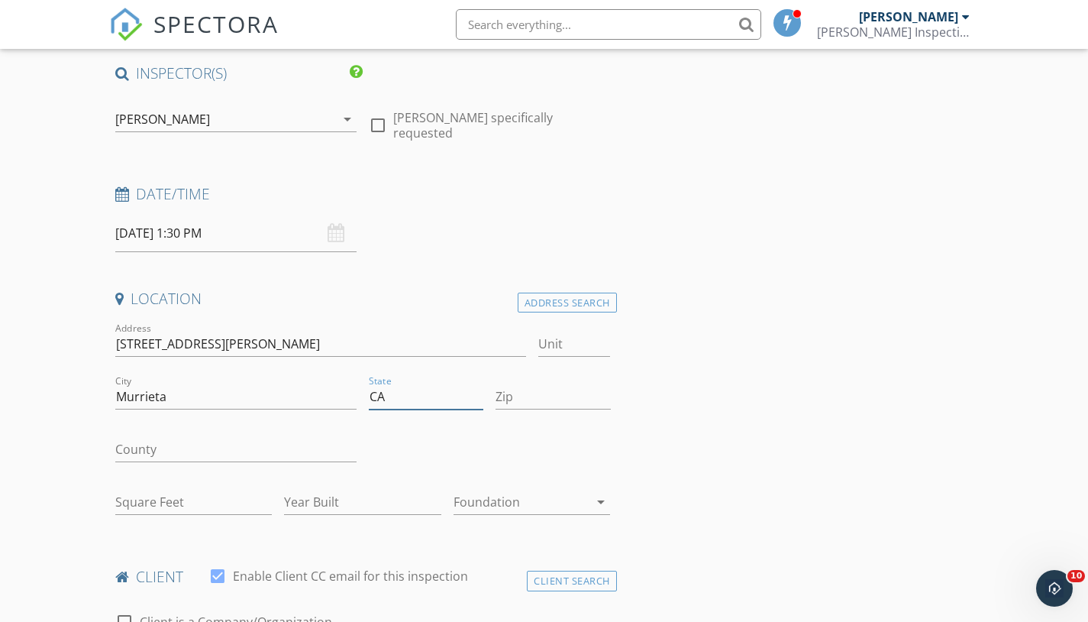
type input "CA"
click at [557, 402] on input "Zip" at bounding box center [553, 396] width 115 height 25
type input "92563"
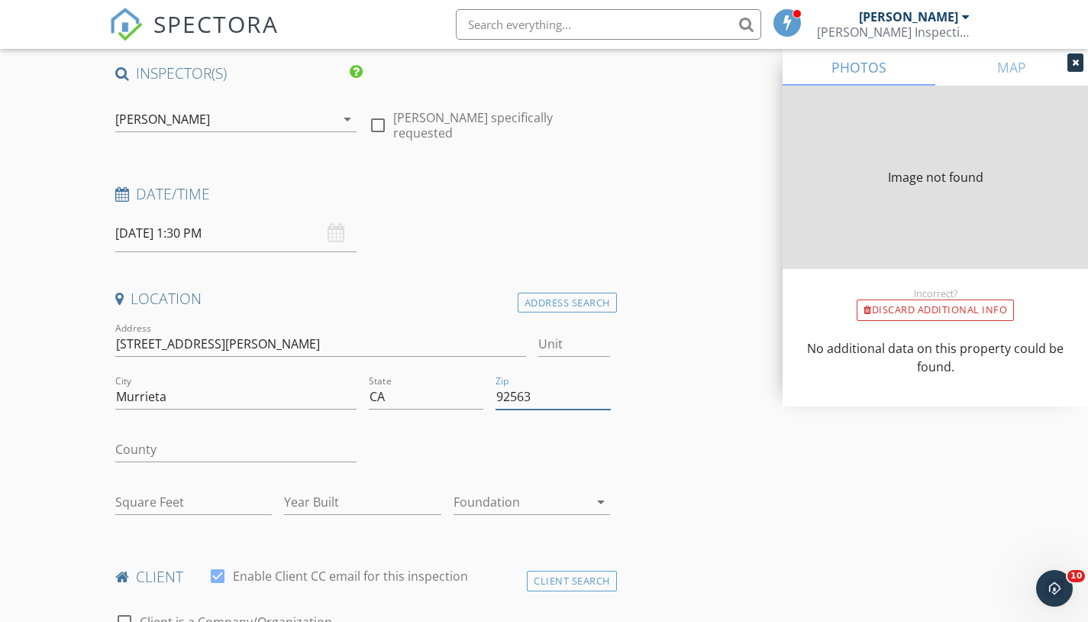
type input "2099"
type input "2005"
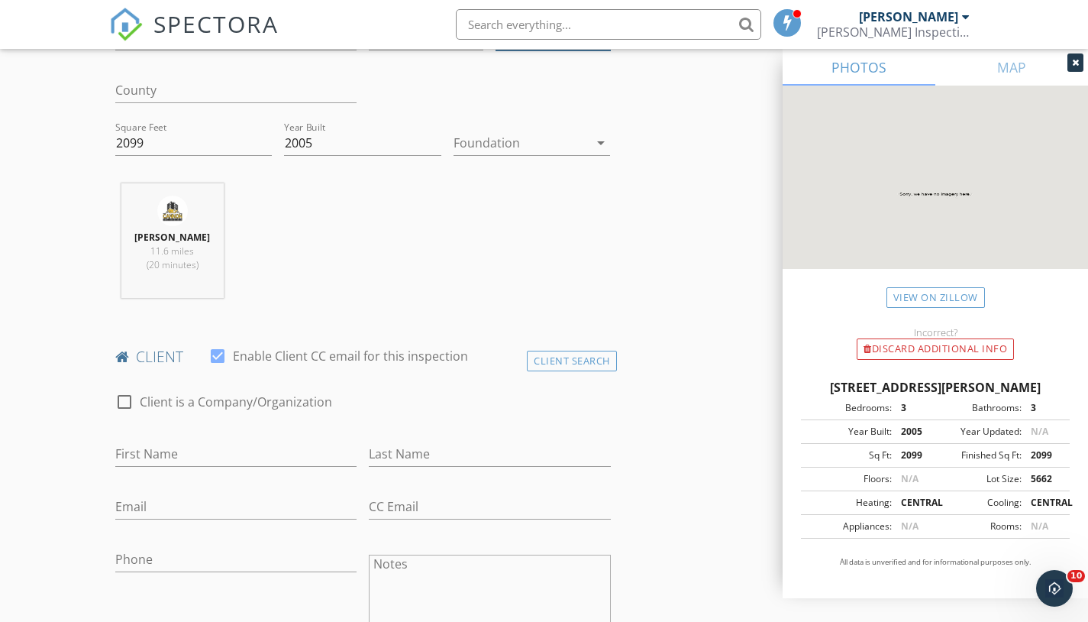
scroll to position [590, 0]
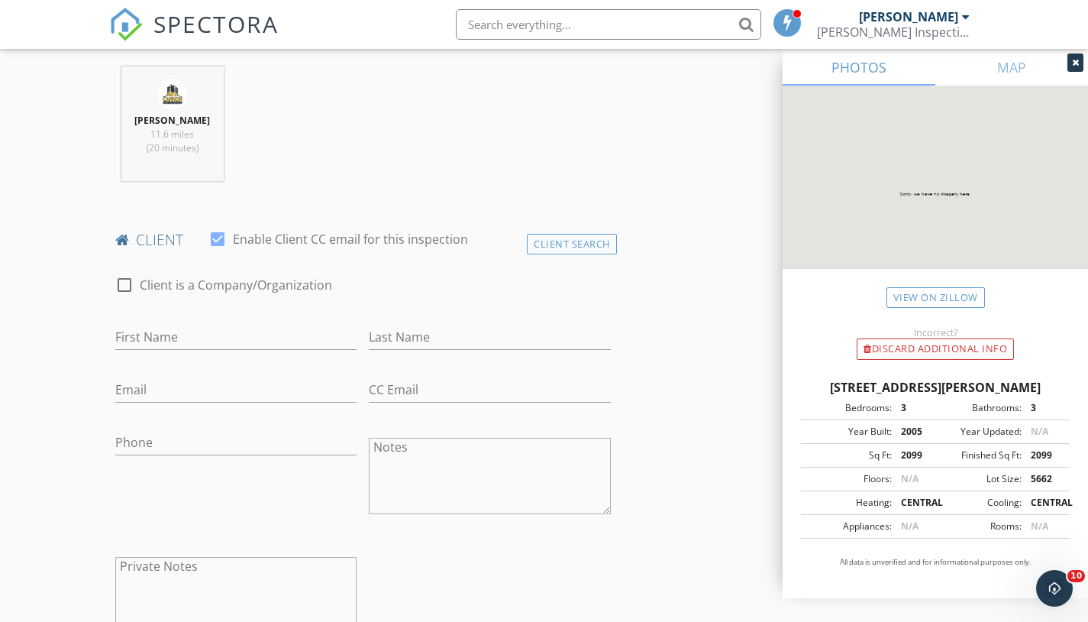
type input "92563"
type input "Nick"
click at [447, 339] on input "Last Name" at bounding box center [490, 337] width 242 height 25
type input "Esturo"
click at [270, 382] on input "Email" at bounding box center [236, 389] width 242 height 25
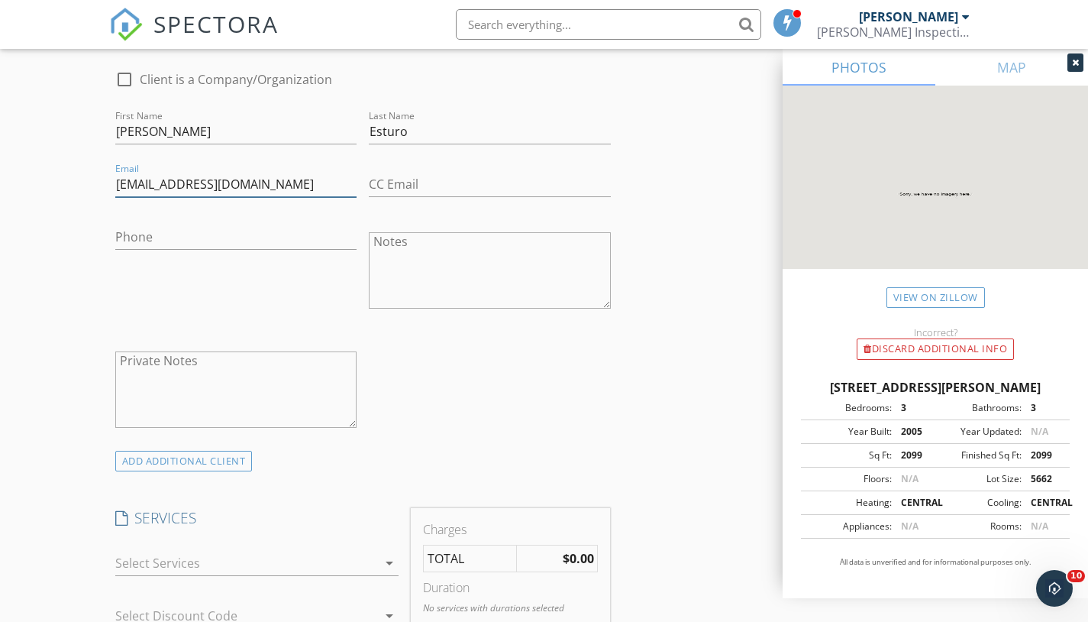
scroll to position [843, 0]
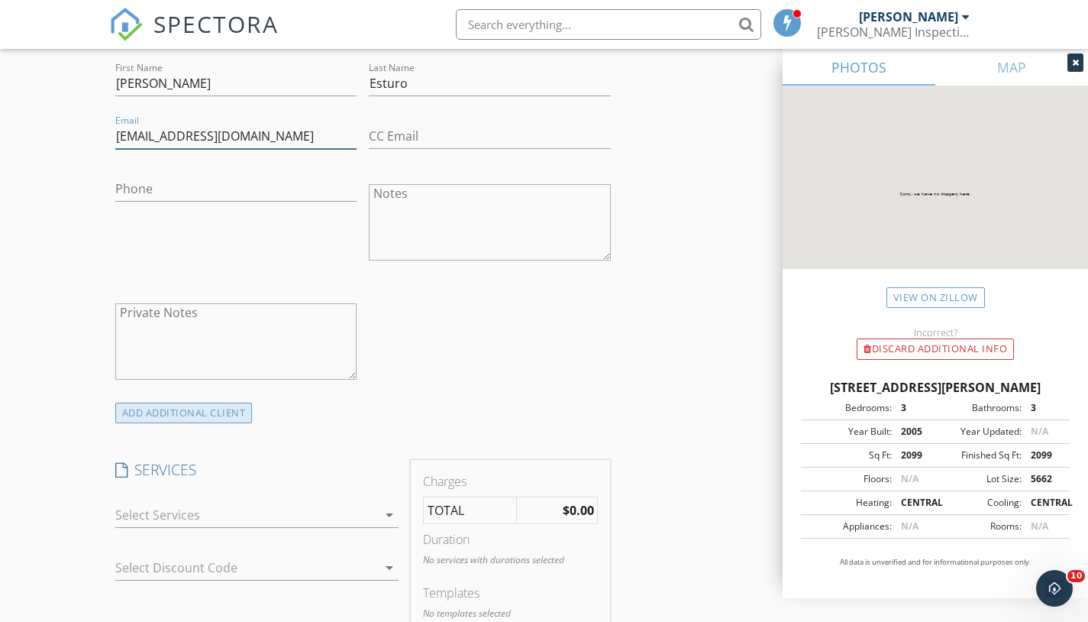
type input "[EMAIL_ADDRESS][DOMAIN_NAME]"
click at [221, 412] on div "ADD ADDITIONAL client" at bounding box center [183, 412] width 137 height 21
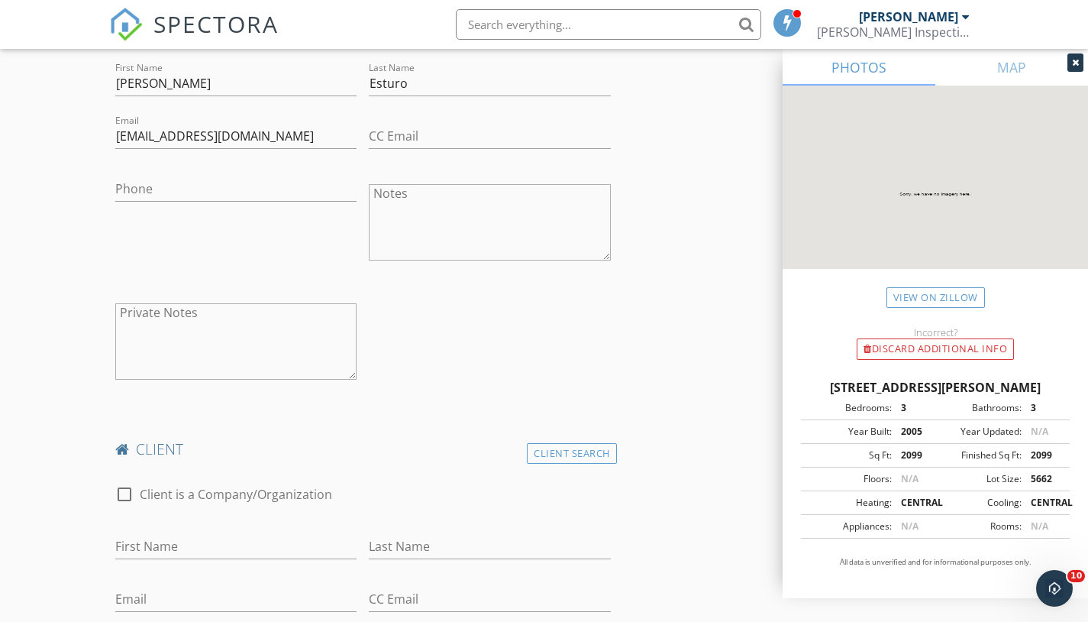
scroll to position [839, 0]
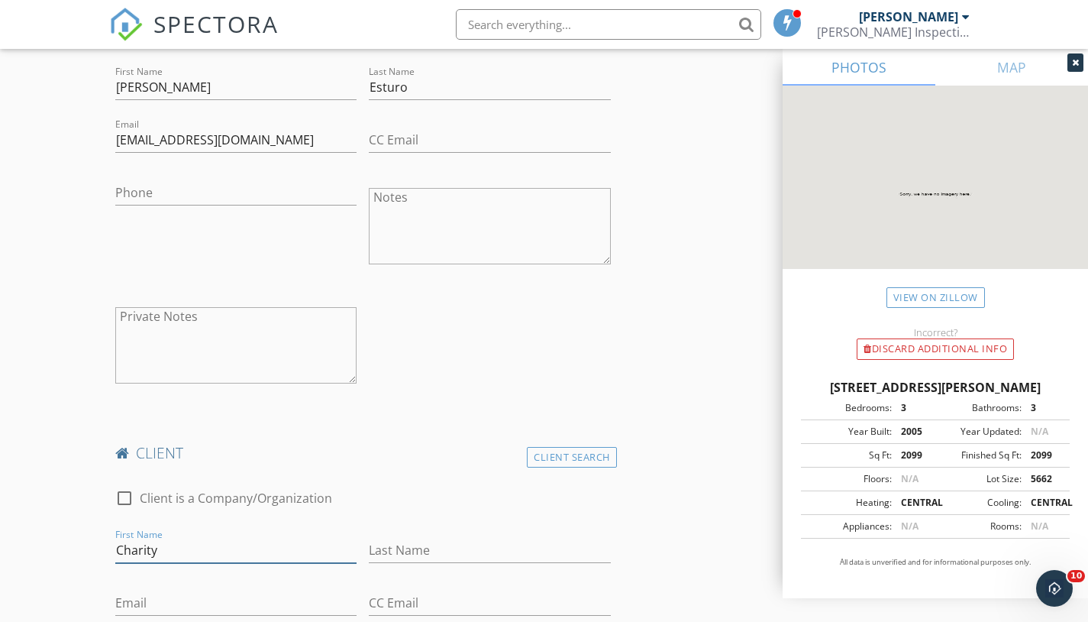
type input "Charity"
click at [402, 543] on input "Last Name" at bounding box center [490, 550] width 242 height 25
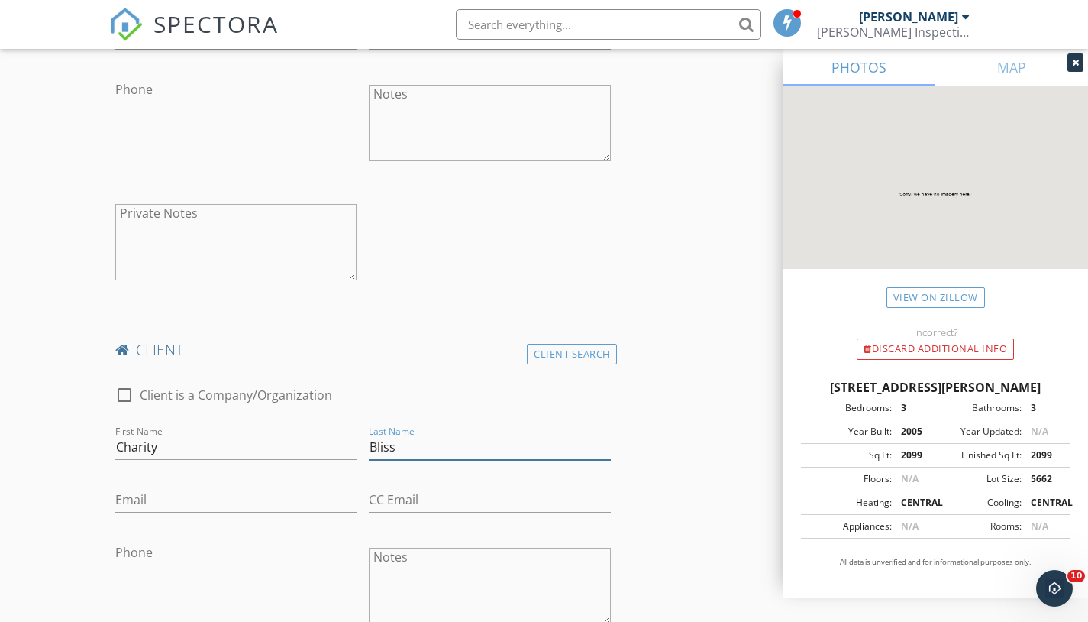
type input "Bliss"
click at [179, 494] on input "Email" at bounding box center [236, 499] width 242 height 25
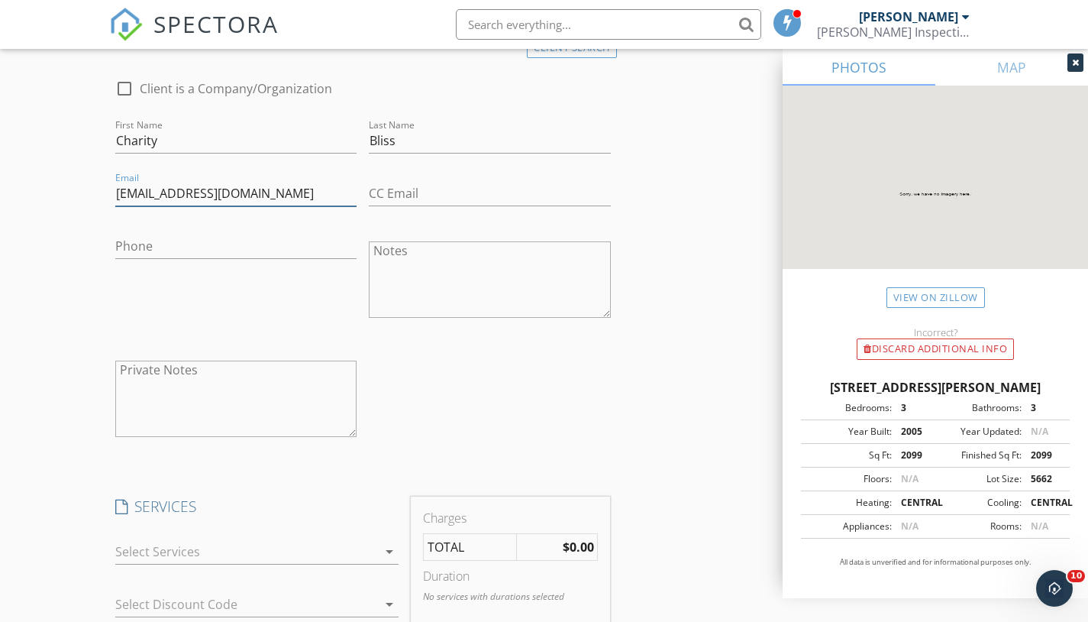
scroll to position [1419, 0]
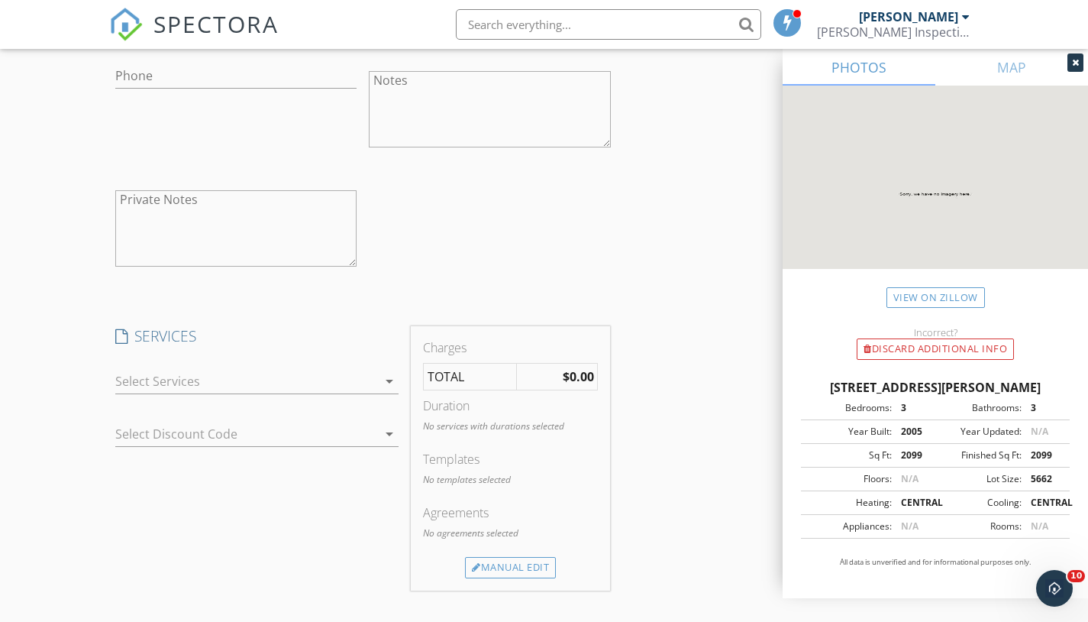
type input "[EMAIL_ADDRESS][DOMAIN_NAME]"
click at [387, 376] on icon "arrow_drop_down" at bounding box center [389, 381] width 18 height 18
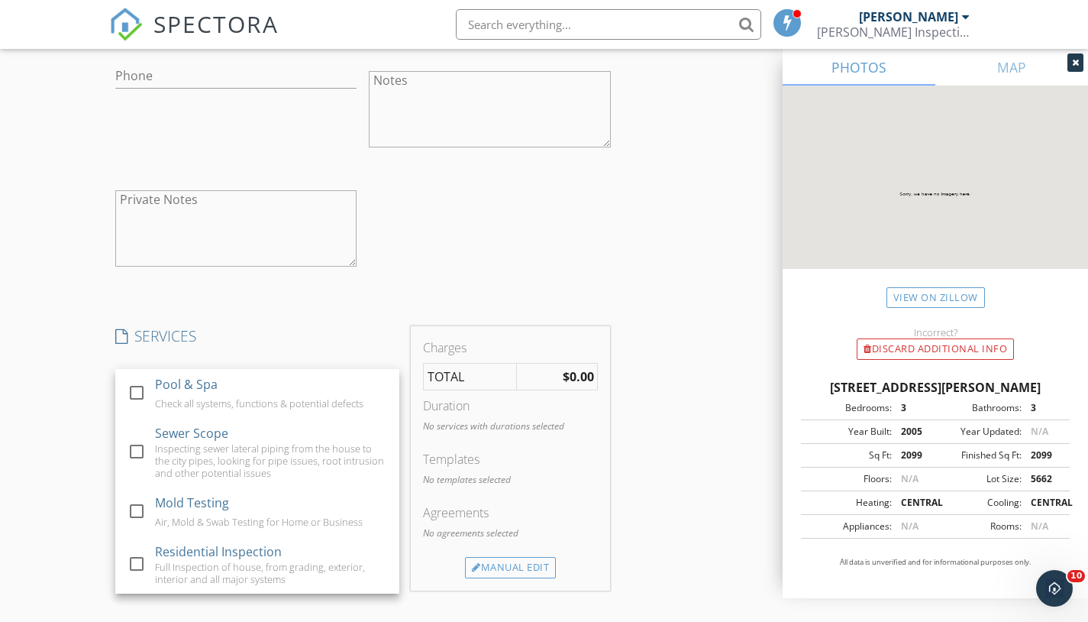
click at [393, 235] on div "check_box_outline_blank Client is a Company/Organization First Name Charity Las…" at bounding box center [363, 92] width 508 height 396
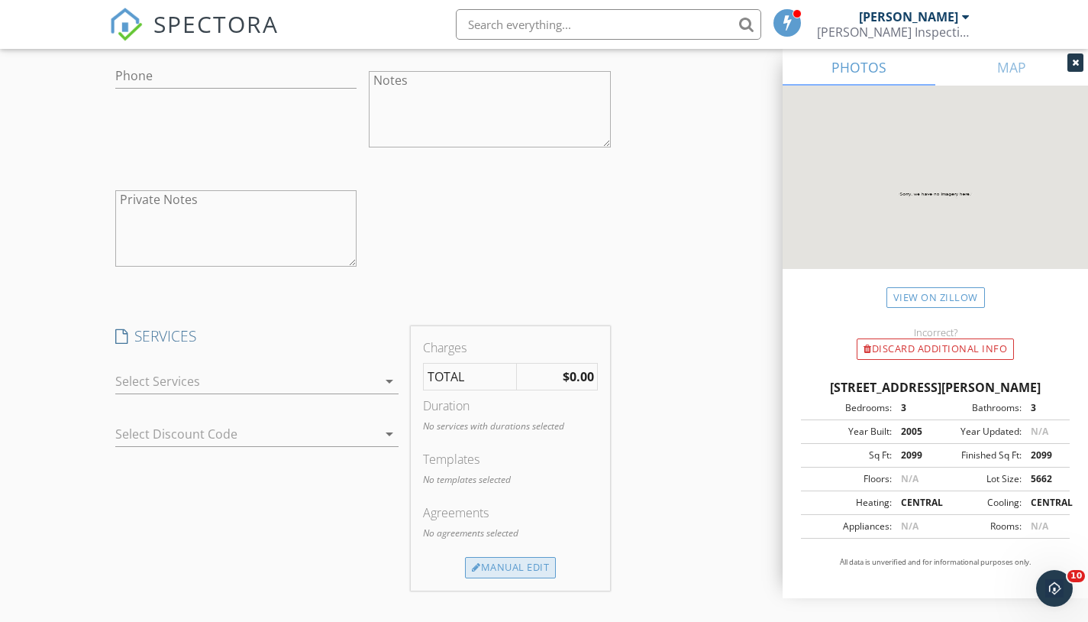
click at [534, 564] on div "Manual Edit" at bounding box center [510, 567] width 91 height 21
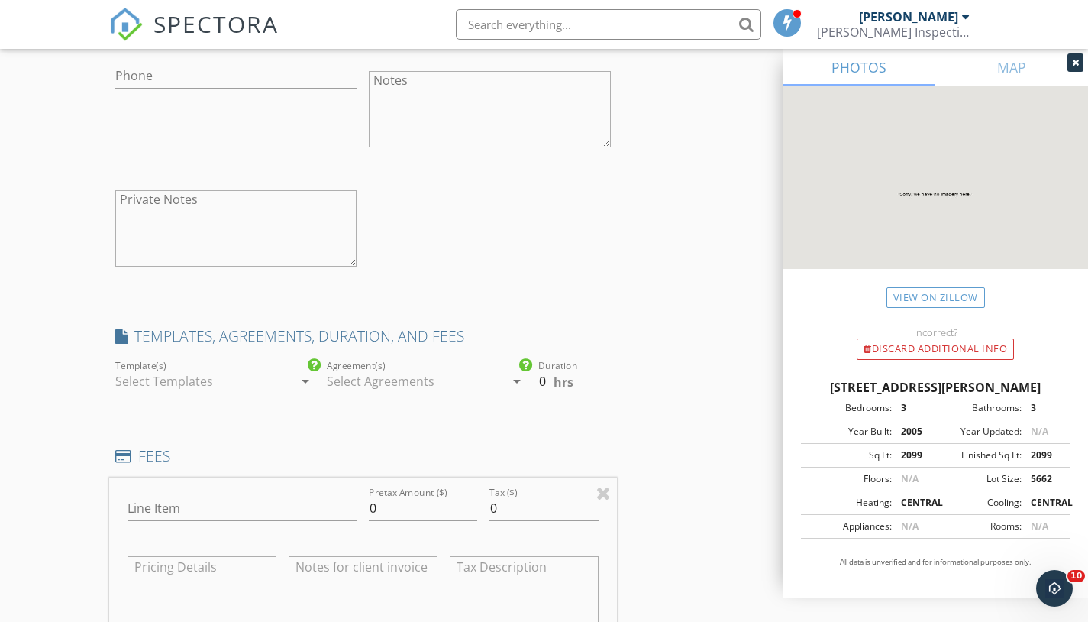
click at [302, 373] on icon "arrow_drop_down" at bounding box center [305, 381] width 18 height 18
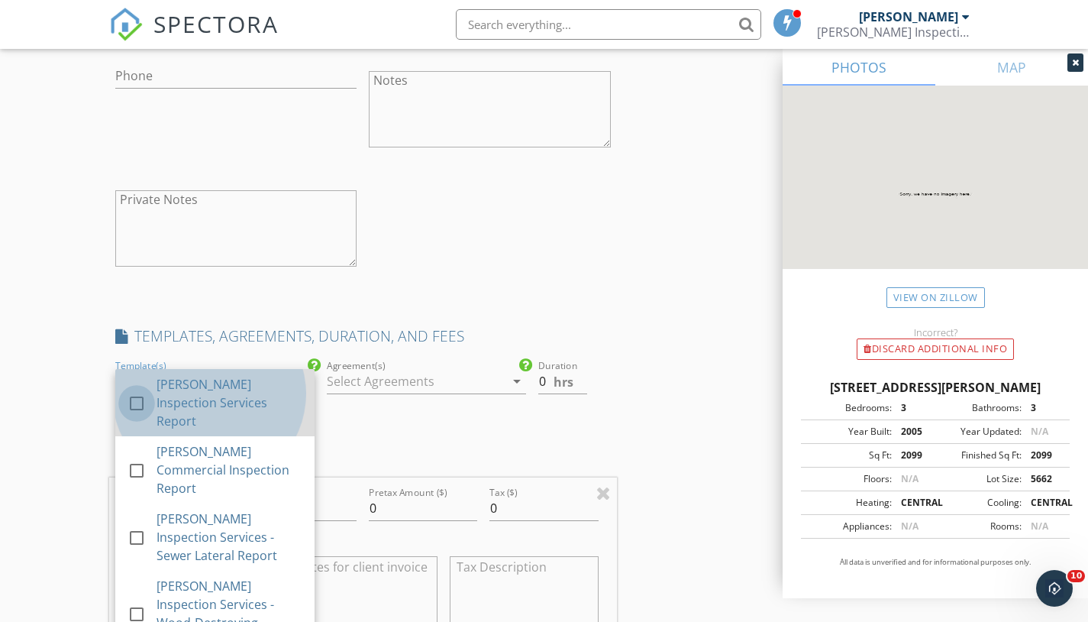
click at [134, 390] on div at bounding box center [137, 403] width 26 height 26
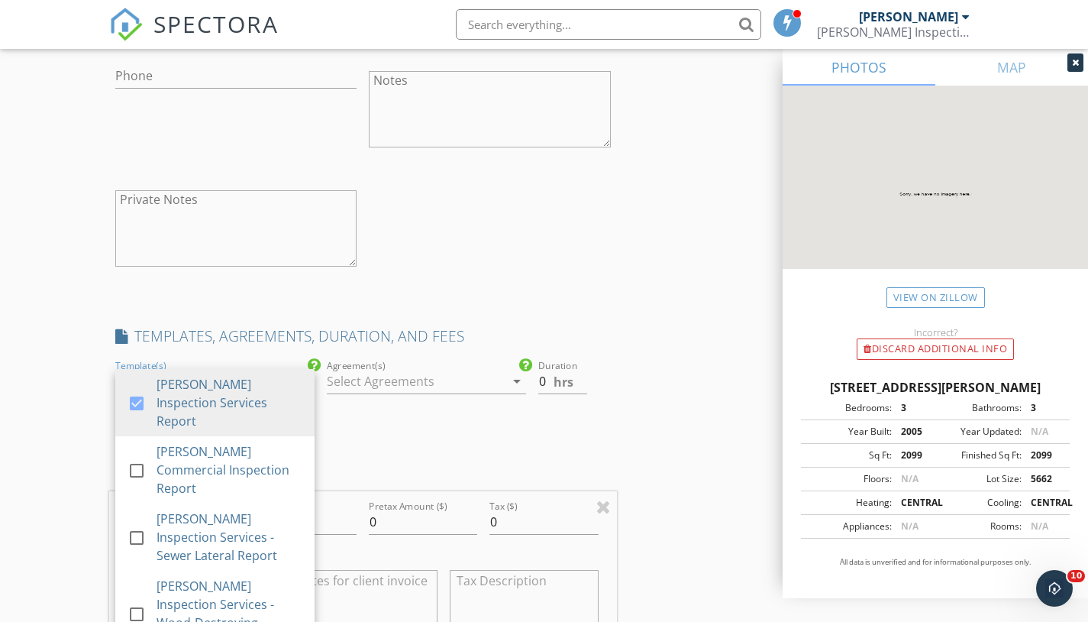
click at [518, 377] on icon "arrow_drop_down" at bounding box center [517, 381] width 18 height 18
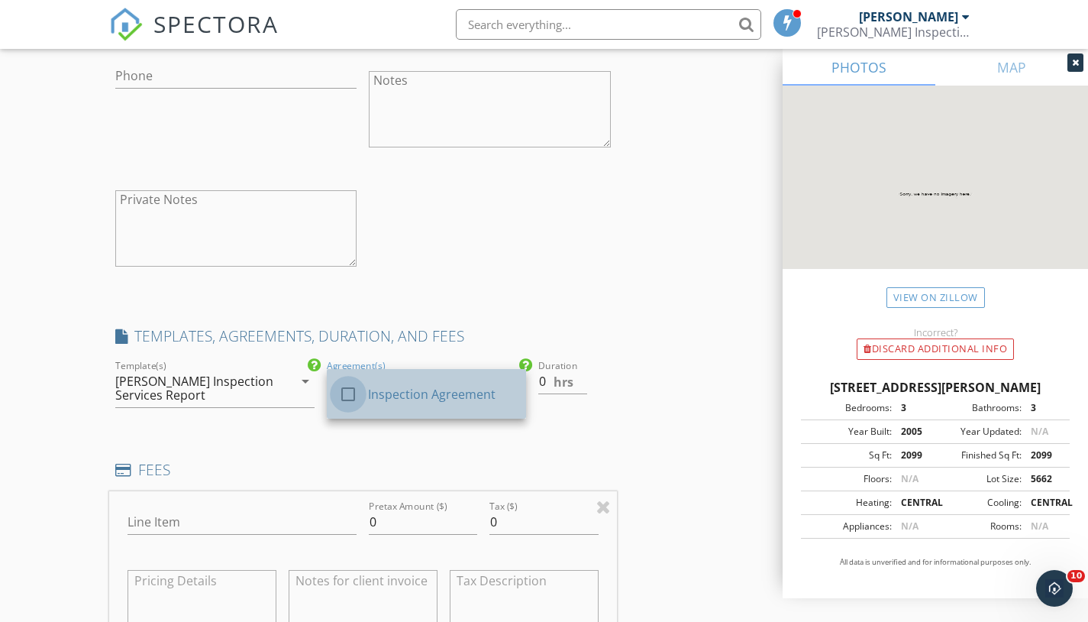
click at [345, 383] on div at bounding box center [348, 394] width 26 height 26
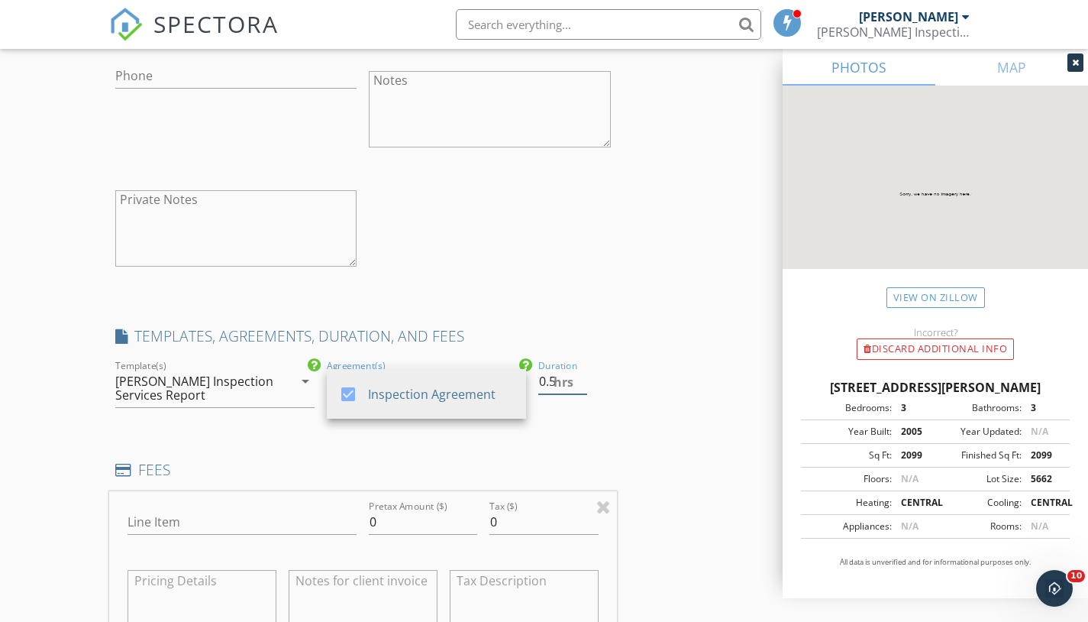
click at [580, 374] on input "0.5" at bounding box center [563, 381] width 50 height 25
click at [580, 374] on input "1" at bounding box center [563, 381] width 50 height 25
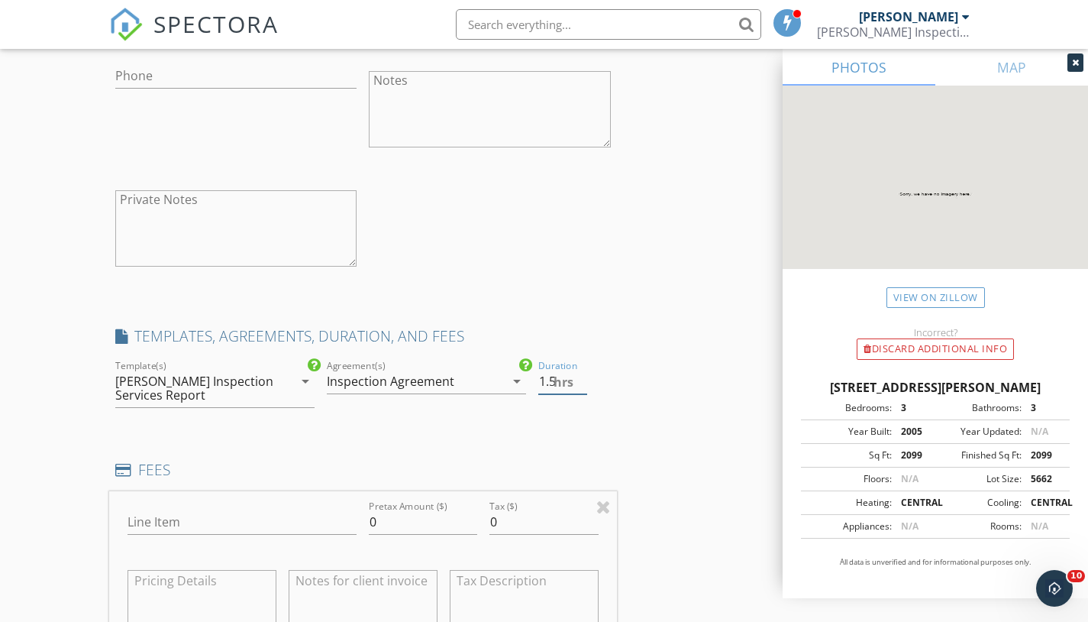
click at [580, 374] on input "1.5" at bounding box center [563, 381] width 50 height 25
type input "2"
click at [580, 374] on input "2" at bounding box center [563, 381] width 50 height 25
click at [617, 183] on div "INSPECTOR(S) check_box Anthony Cannon PRIMARY Anthony Cannon arrow_drop_down ch…" at bounding box center [544, 321] width 871 height 3126
click at [700, 282] on div "INSPECTOR(S) check_box Anthony Cannon PRIMARY Anthony Cannon arrow_drop_down ch…" at bounding box center [544, 321] width 871 height 3126
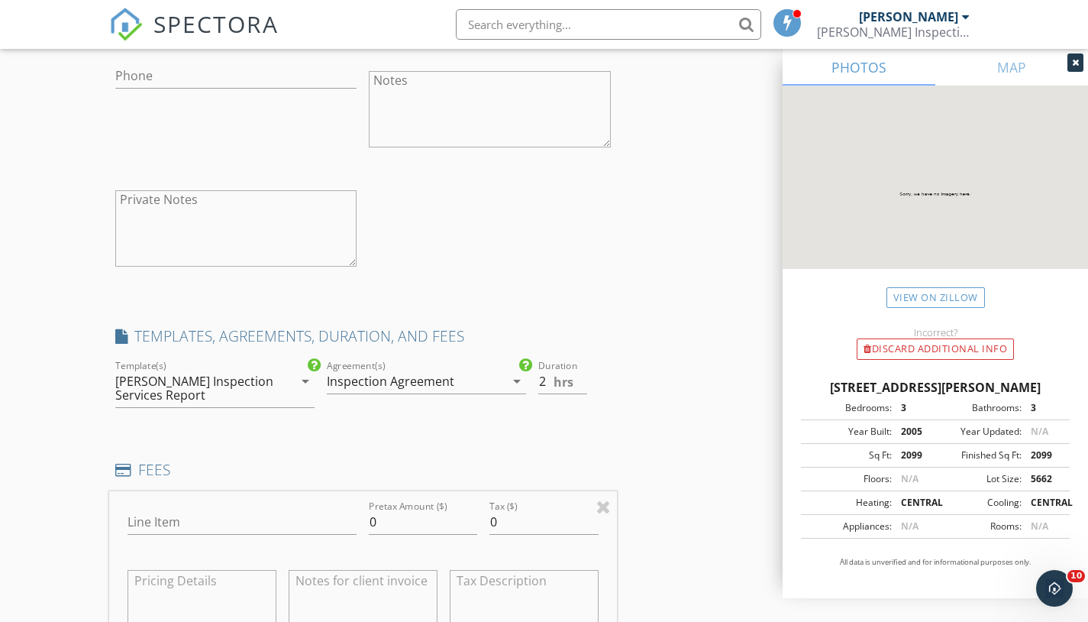
scroll to position [1426, 0]
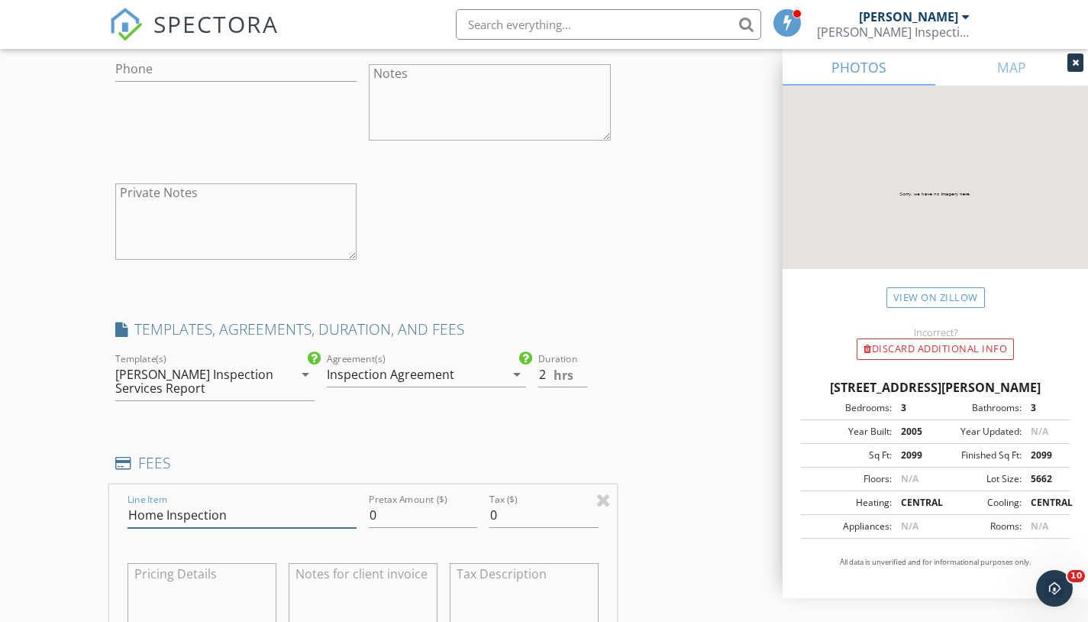
type input "Home Inspection"
click at [433, 512] on input "0" at bounding box center [423, 514] width 108 height 25
type input "-0.27"
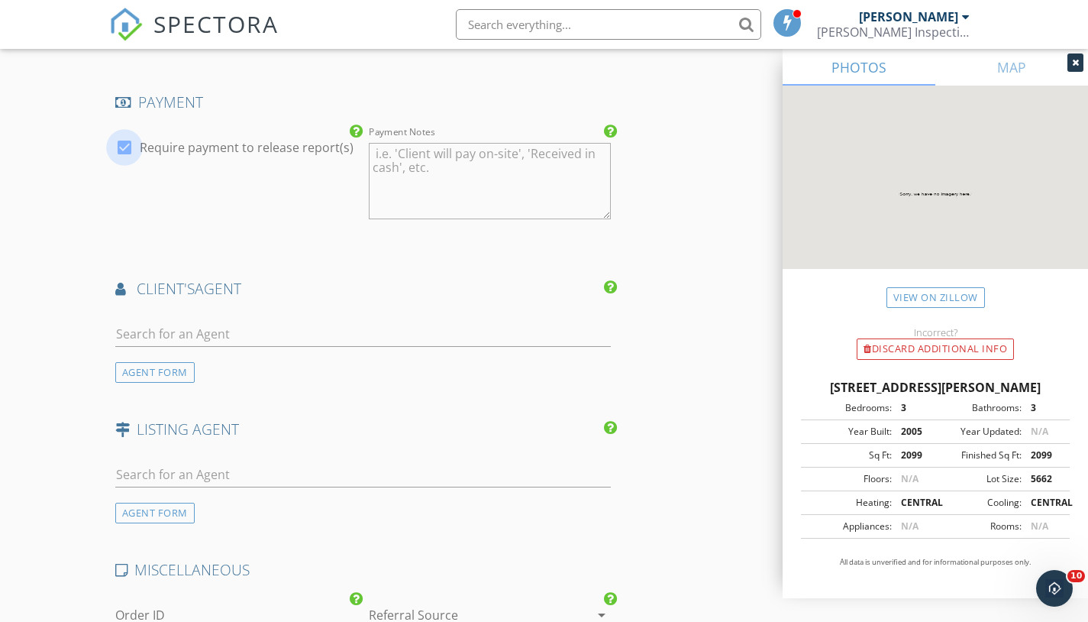
click at [127, 140] on div at bounding box center [124, 147] width 26 height 26
checkbox input "false"
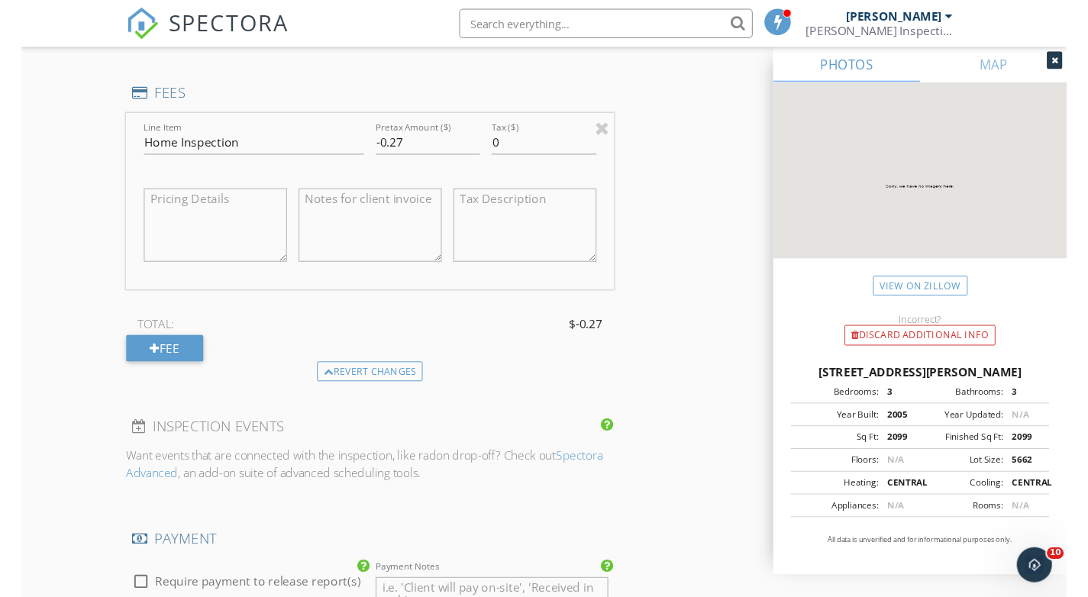
scroll to position [1781, 0]
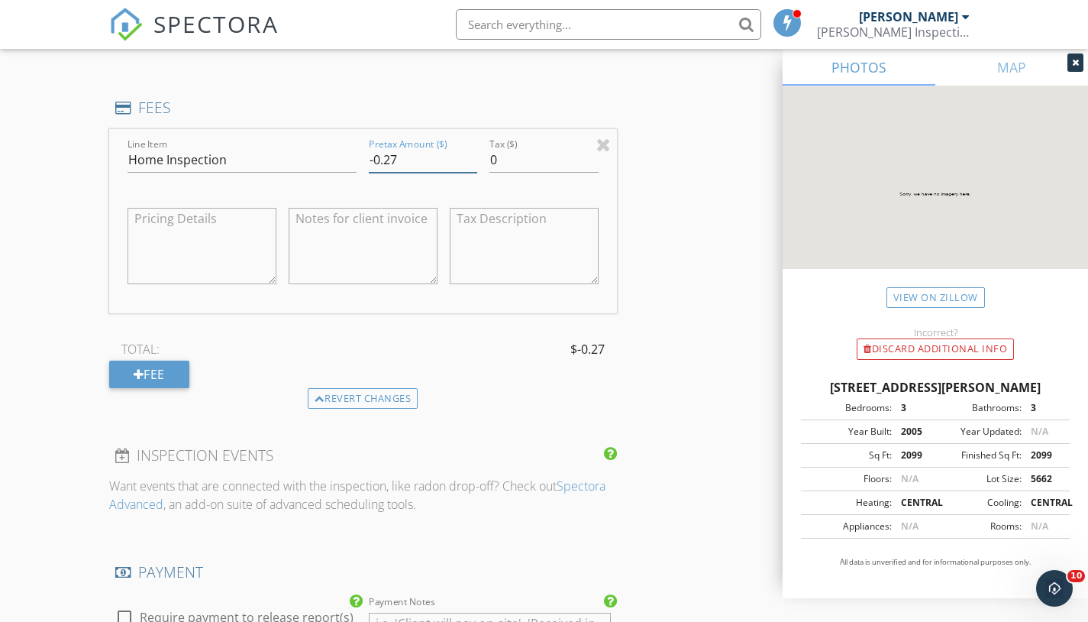
click at [418, 162] on input "-0.27" at bounding box center [423, 159] width 108 height 25
type input "-0"
type input "4"
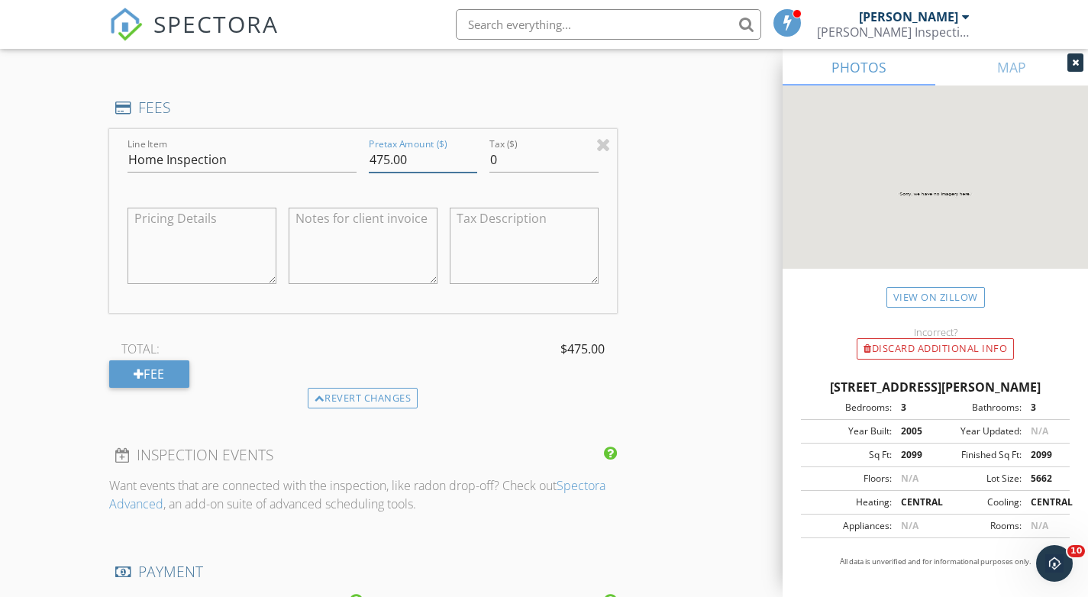
type input "475.00"
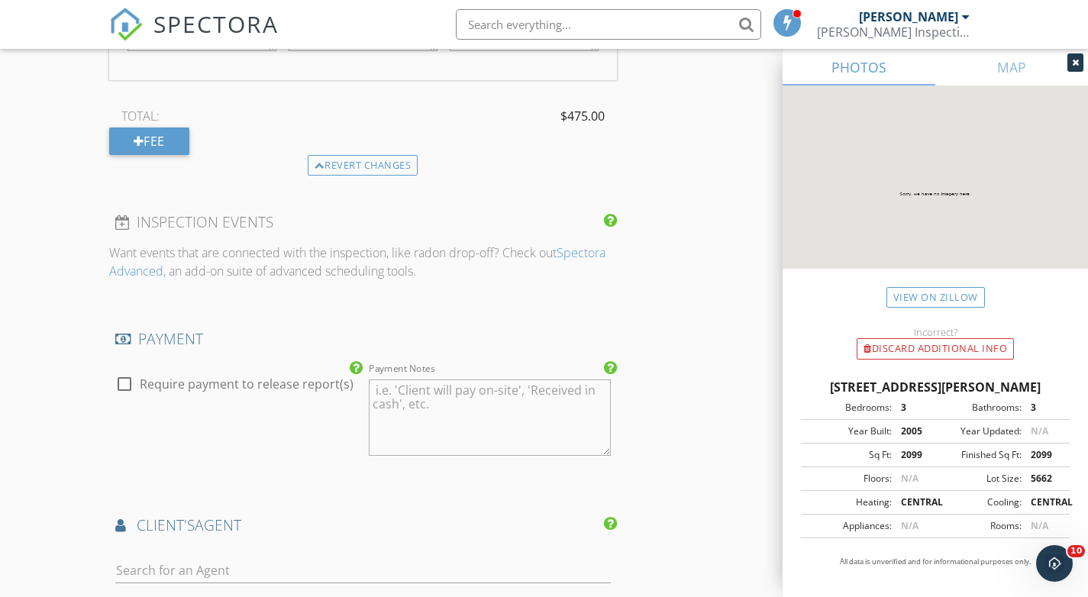
scroll to position [2214, 0]
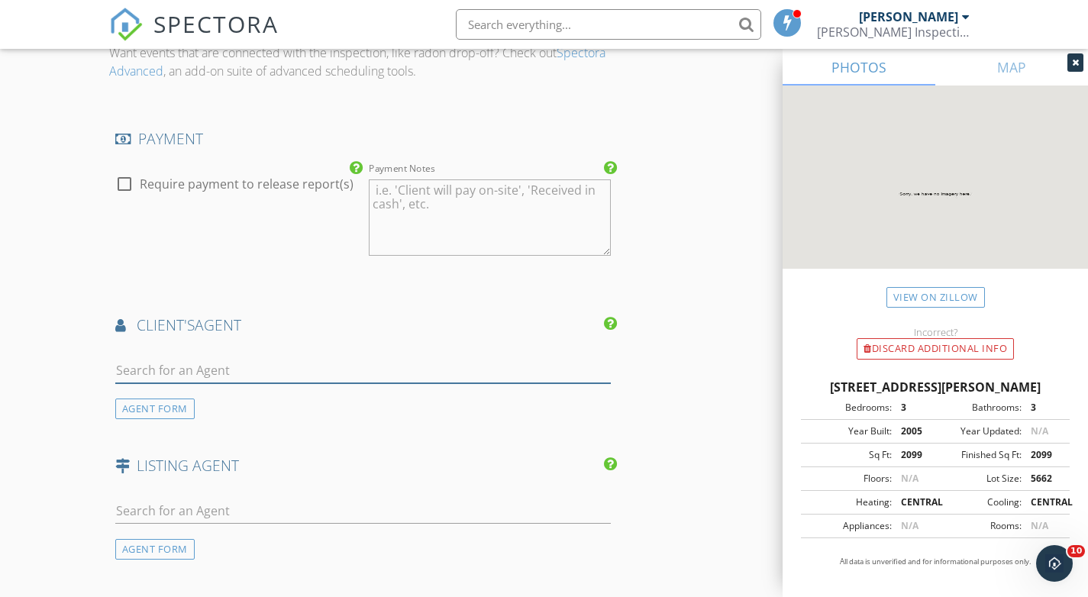
click at [166, 363] on input "text" at bounding box center [363, 370] width 496 height 25
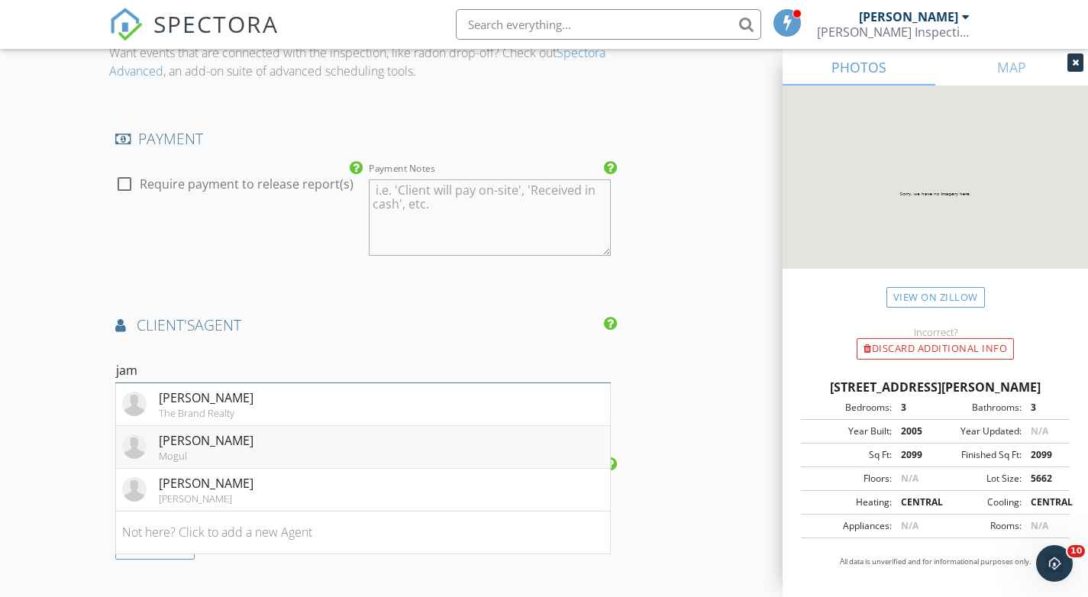
type input "jam"
click at [208, 450] on div "Mogul" at bounding box center [206, 456] width 95 height 12
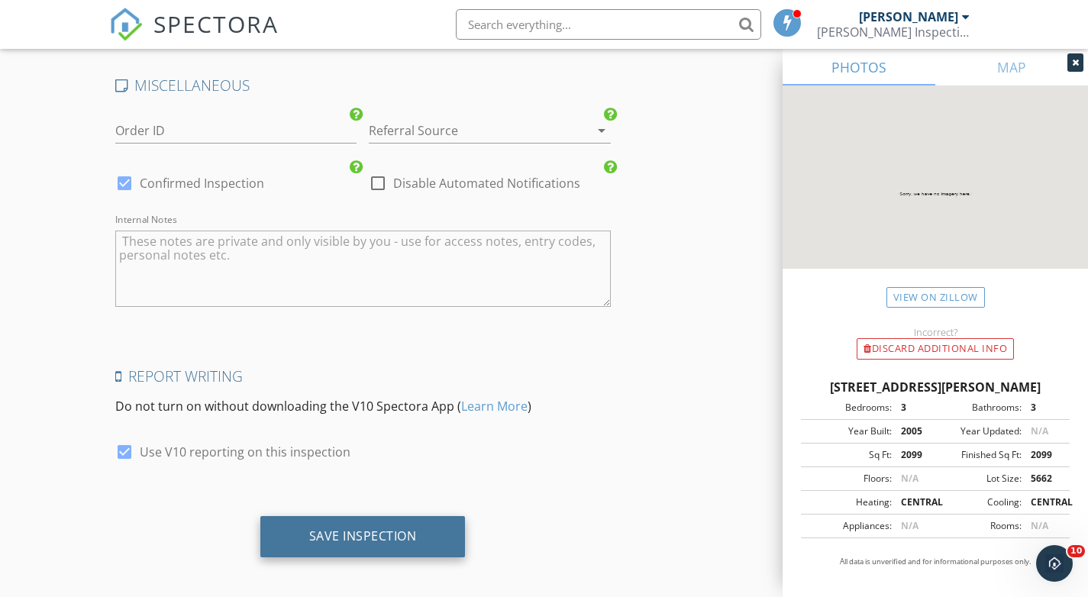
scroll to position [3082, 0]
click at [344, 529] on div "Save Inspection" at bounding box center [363, 536] width 108 height 15
